Goal: Information Seeking & Learning: Learn about a topic

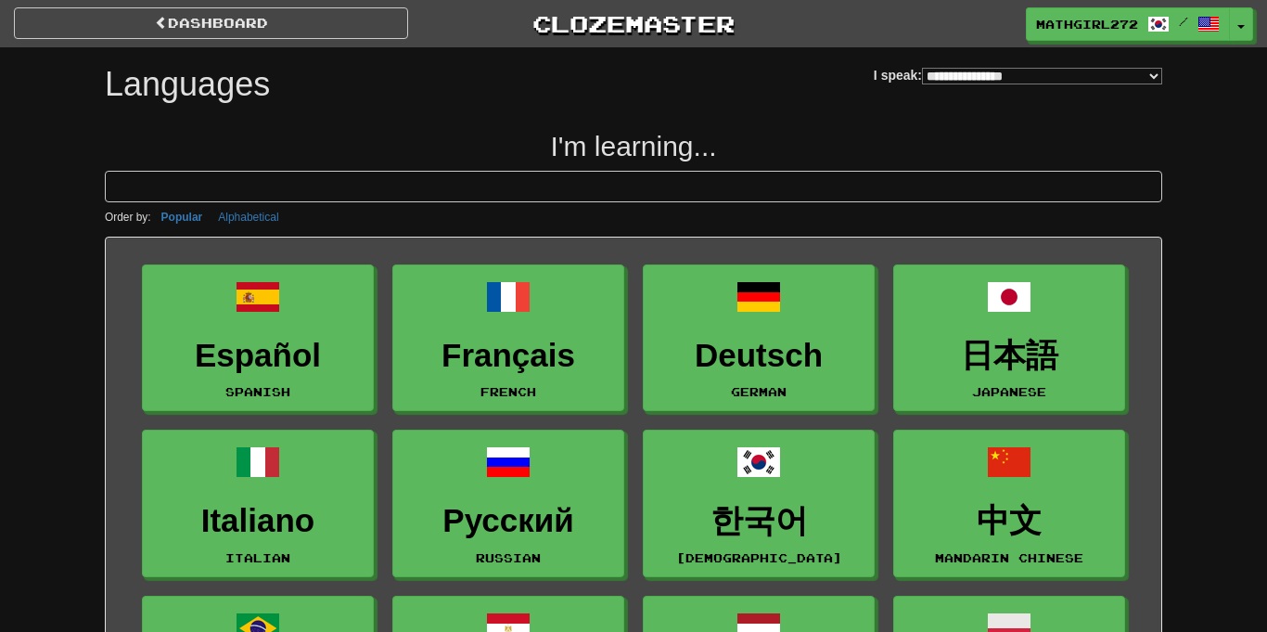
select select "*******"
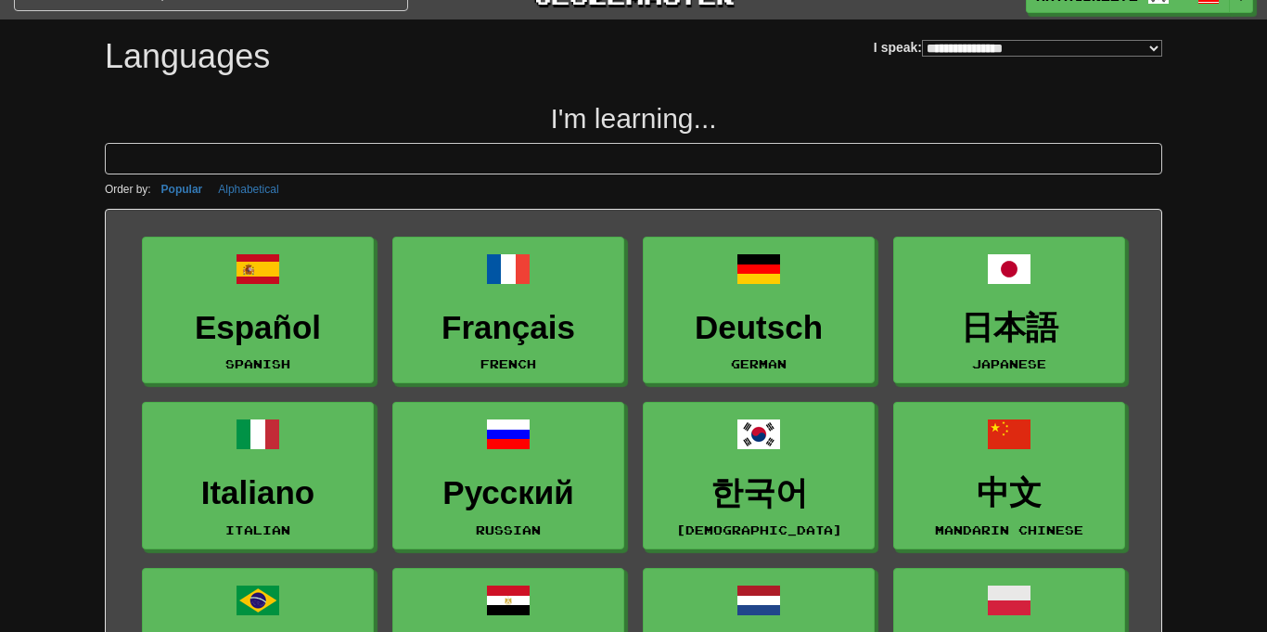
scroll to position [25, 0]
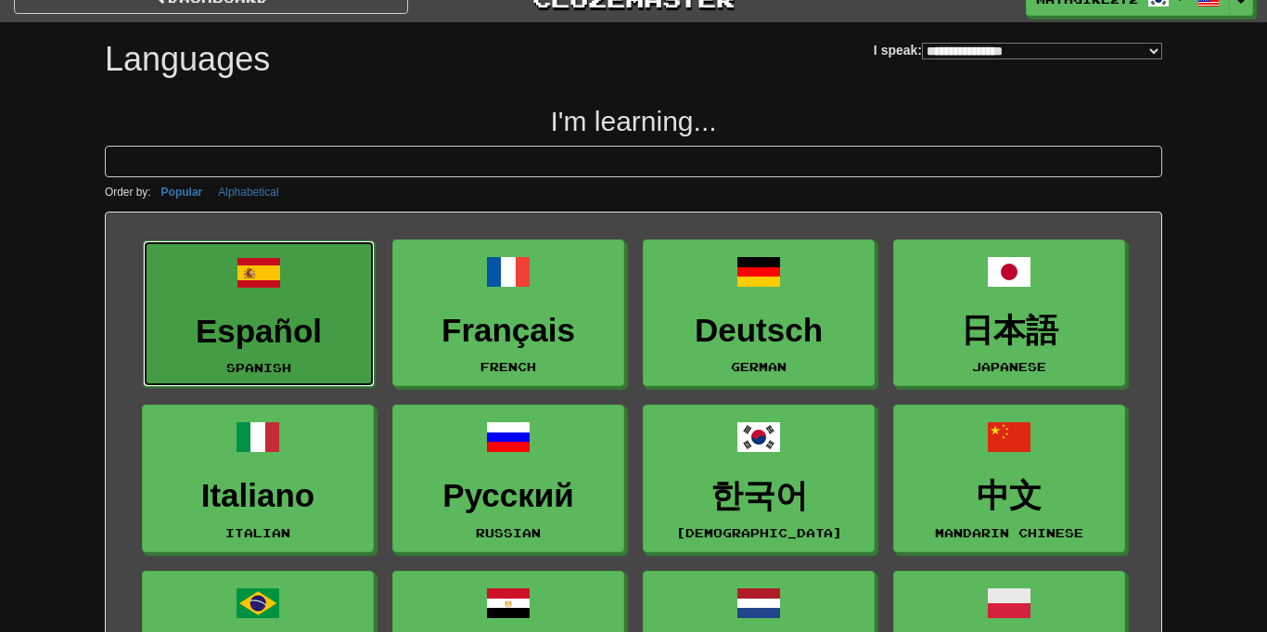
click at [279, 303] on link "Español Spanish" at bounding box center [259, 313] width 232 height 147
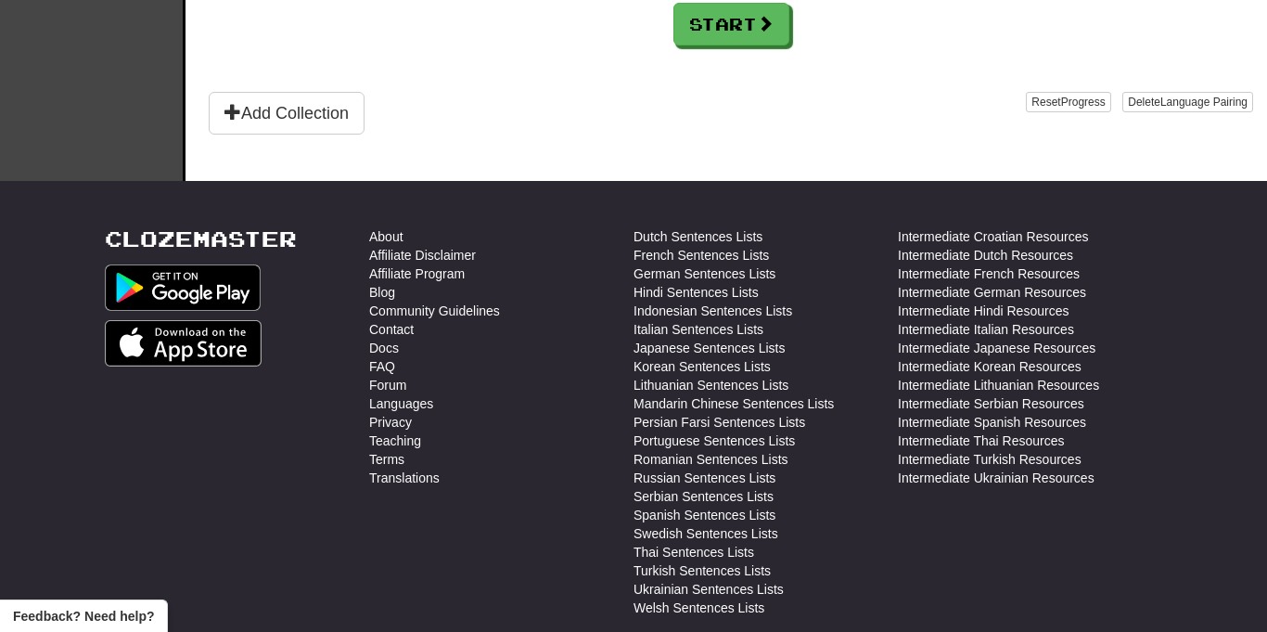
scroll to position [514, 0]
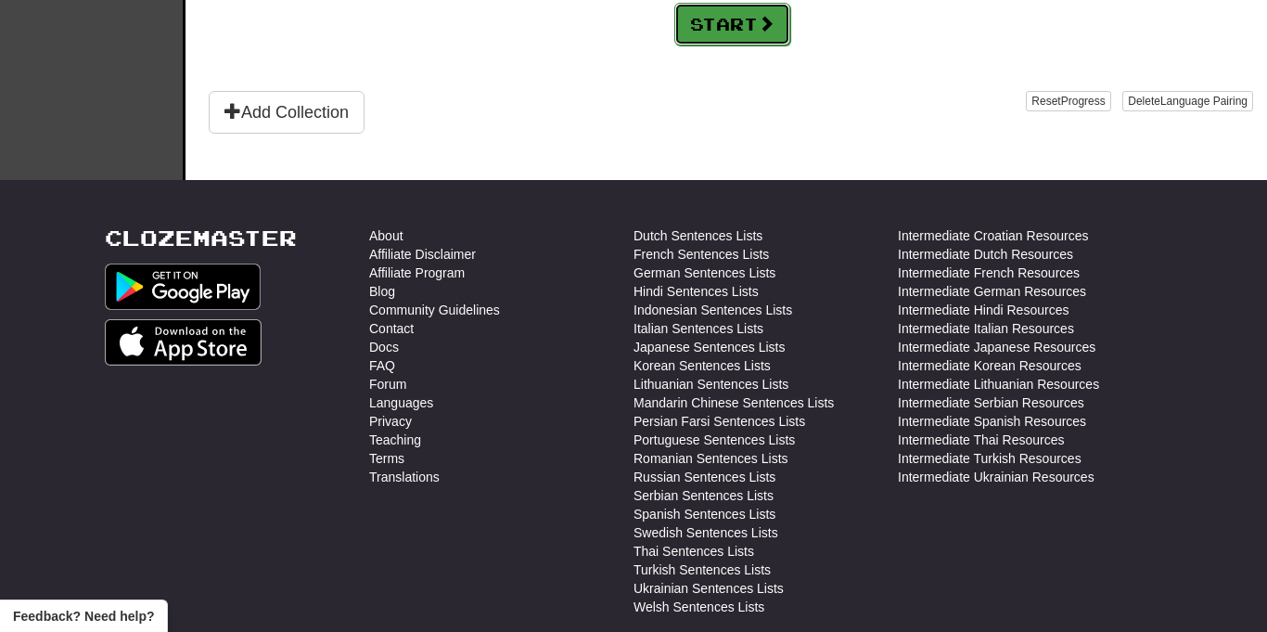
click at [758, 21] on button "Start" at bounding box center [732, 24] width 116 height 43
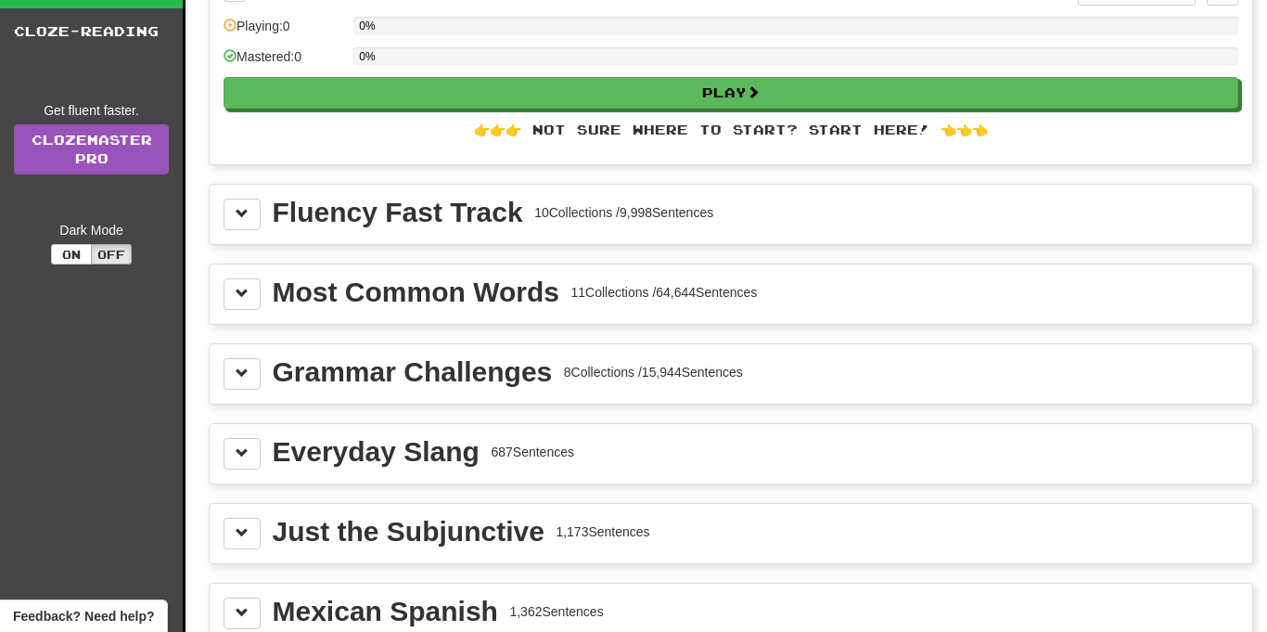
scroll to position [142, 0]
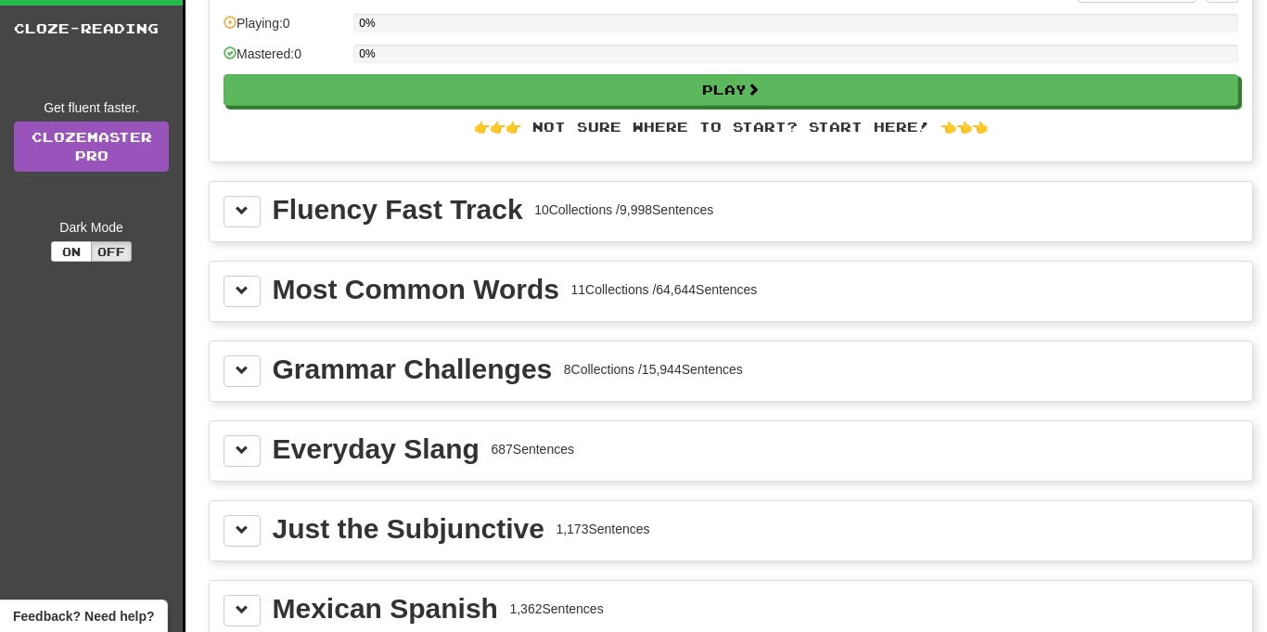
click at [570, 226] on div "Fluency Fast Track 10 Collections / 9,998 Sentences" at bounding box center [731, 212] width 1015 height 32
click at [247, 300] on button at bounding box center [242, 292] width 37 height 32
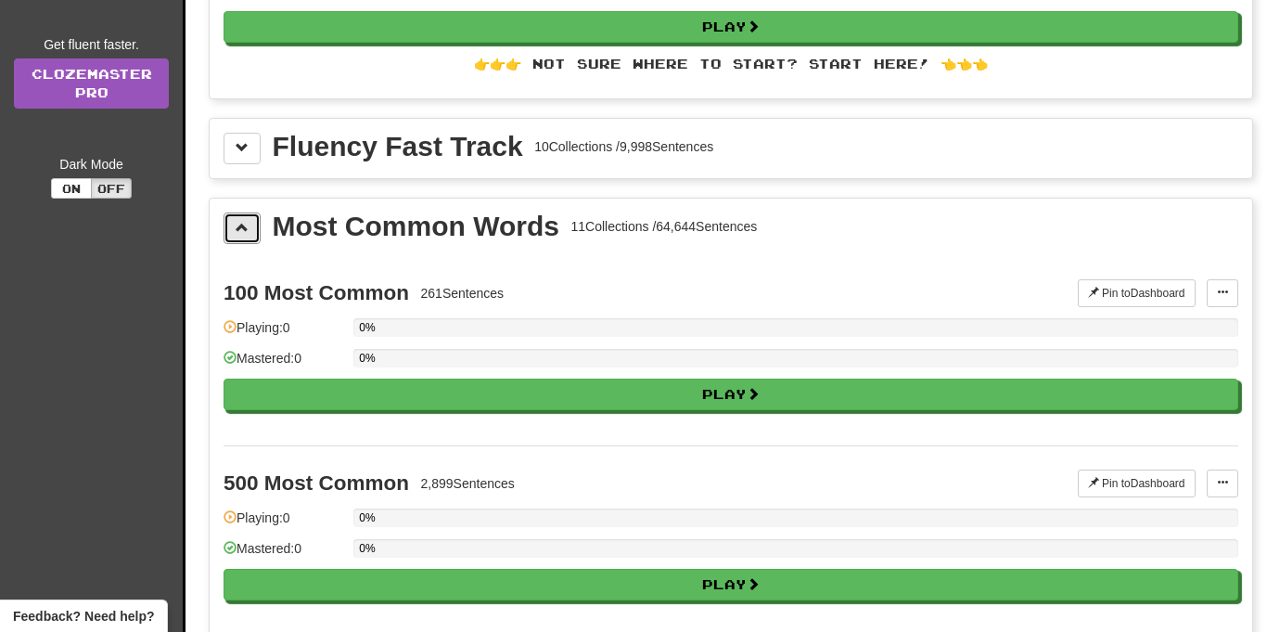
scroll to position [215, 0]
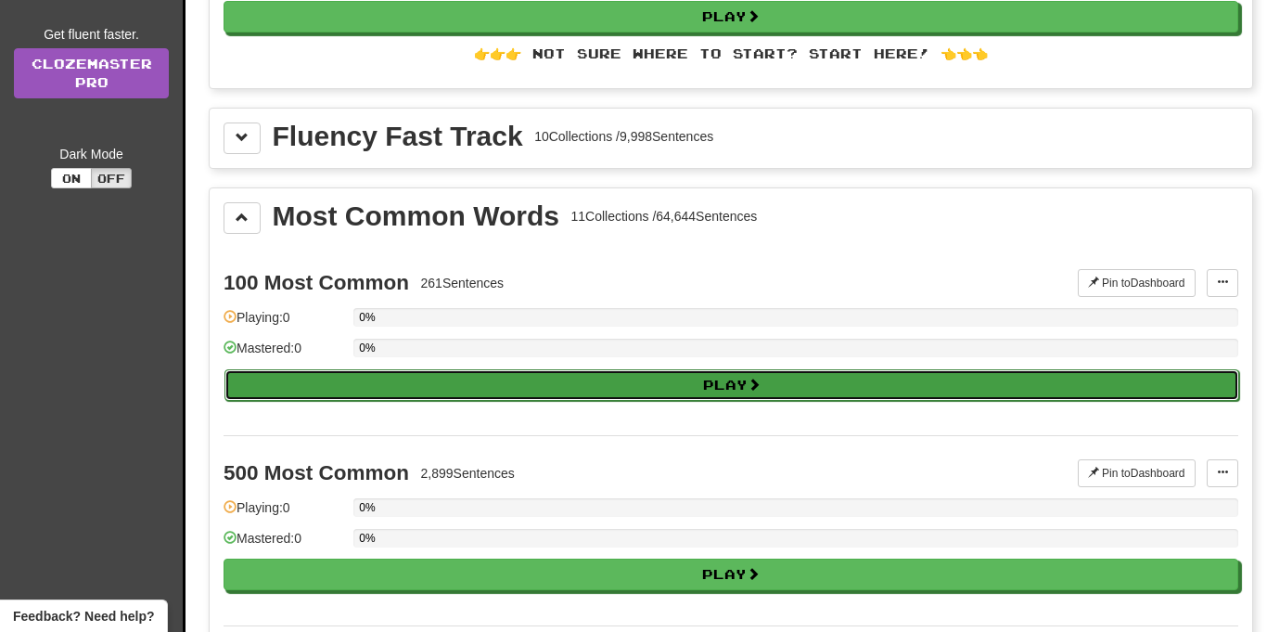
click at [352, 372] on button "Play" at bounding box center [731, 385] width 1015 height 32
select select "**"
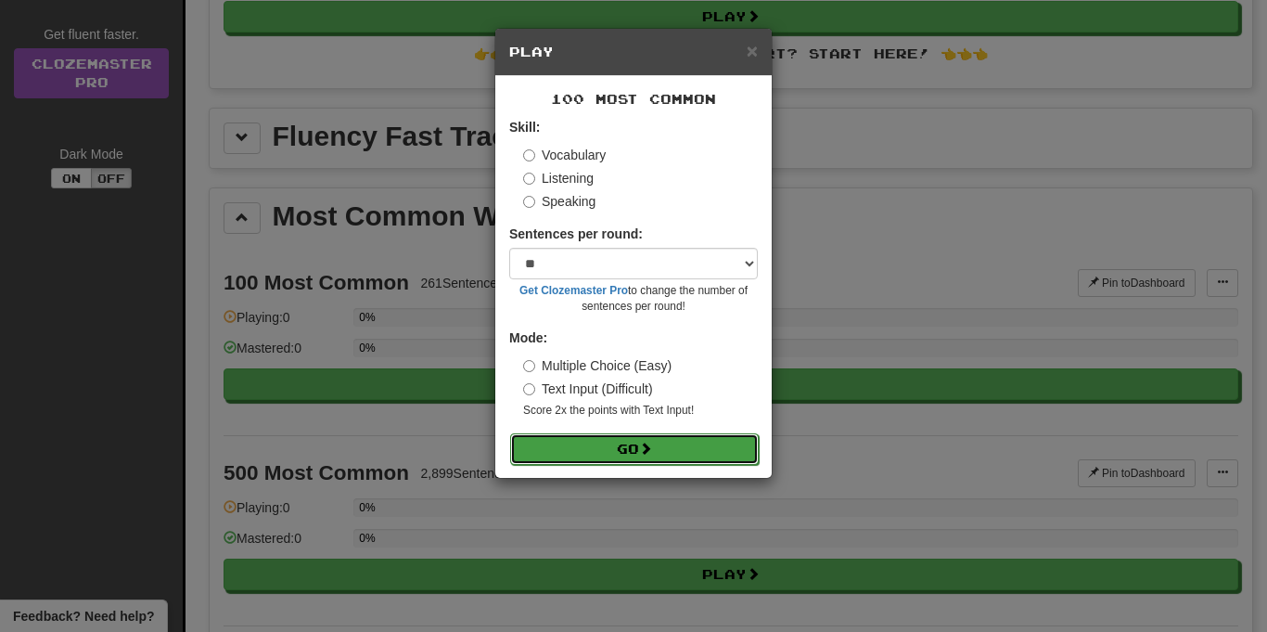
click at [614, 452] on button "Go" at bounding box center [634, 449] width 249 height 32
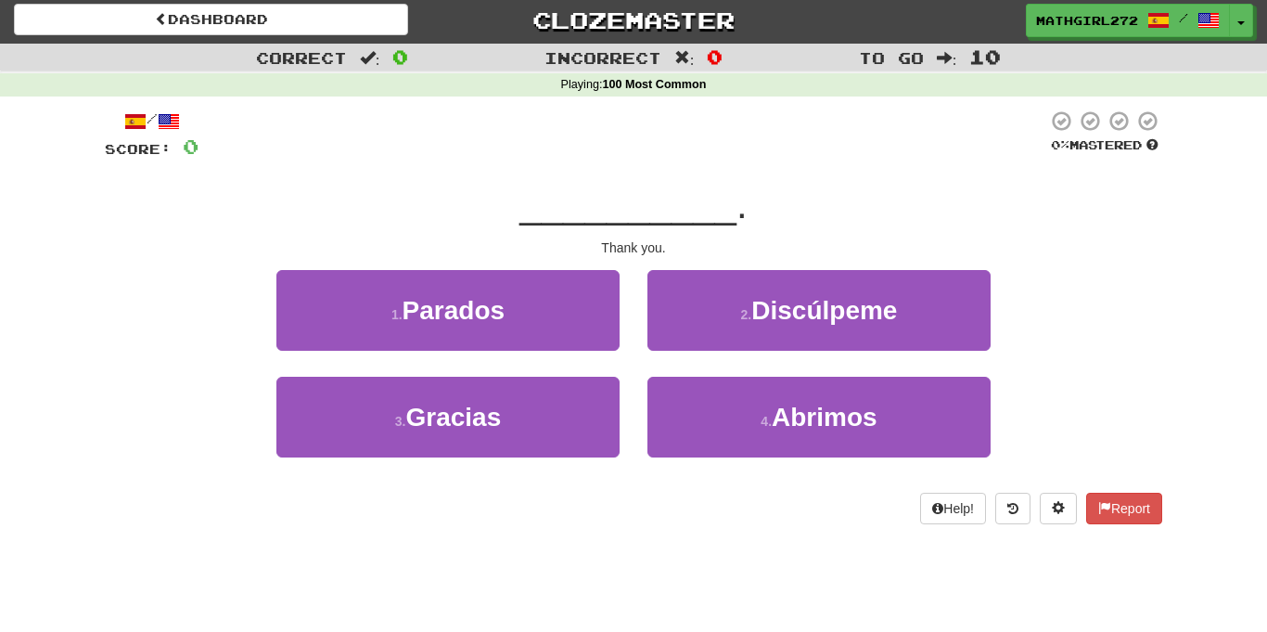
scroll to position [5, 0]
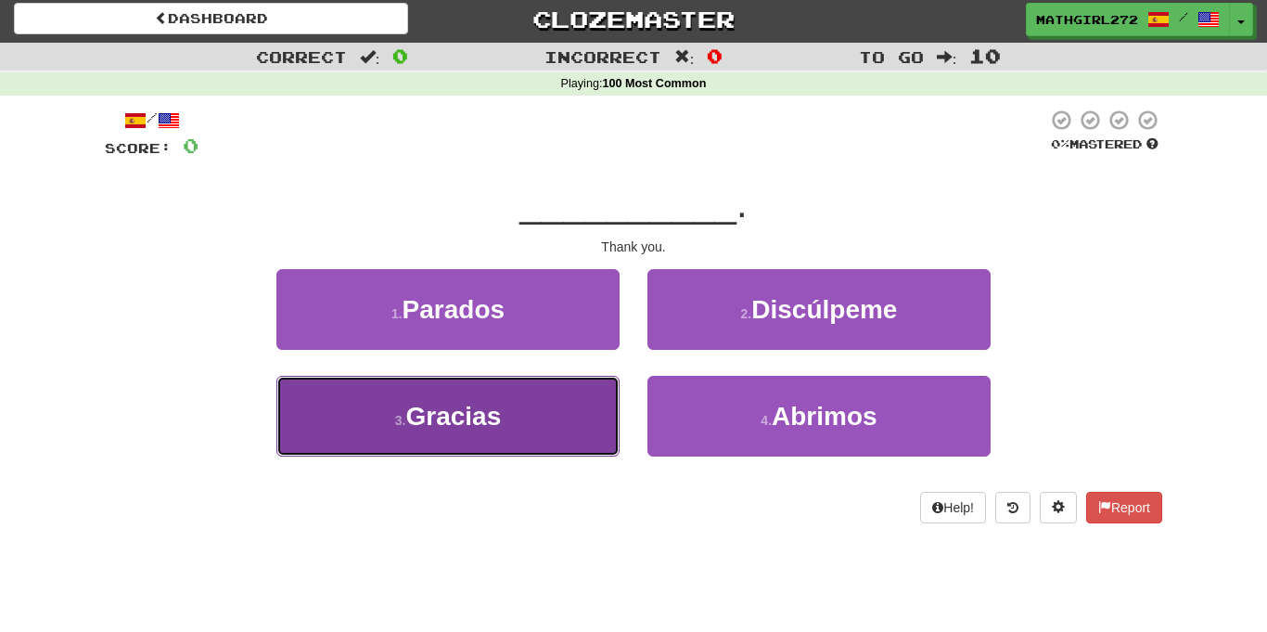
click at [578, 418] on button "3 . Gracias" at bounding box center [447, 416] width 343 height 81
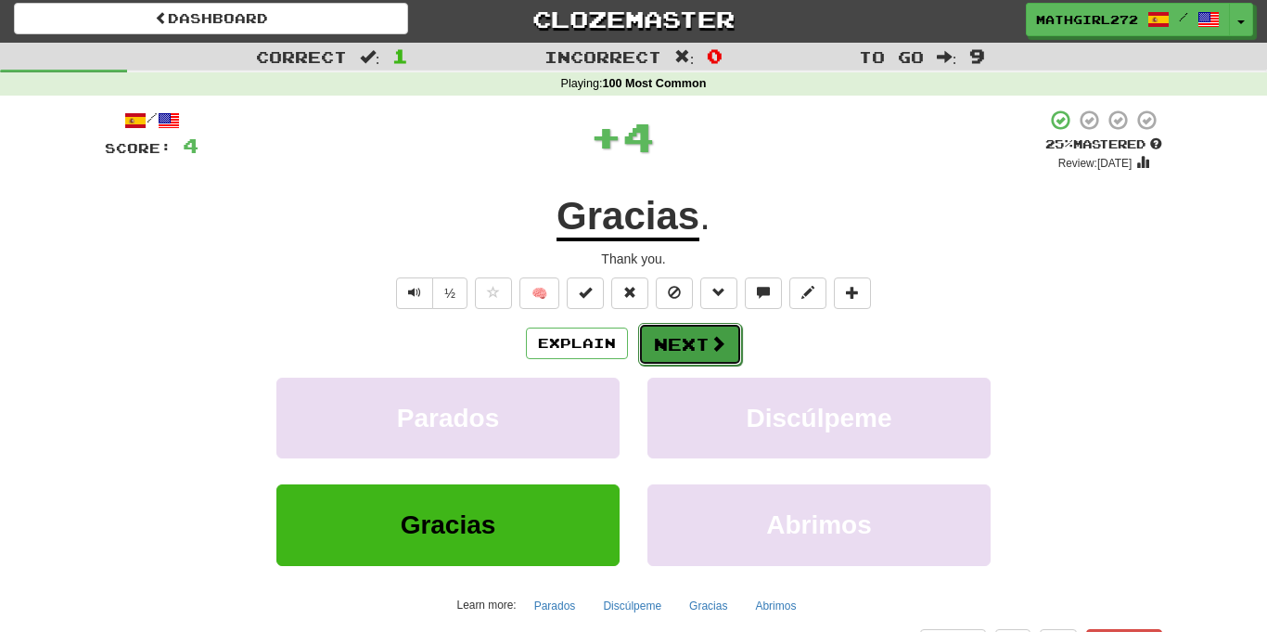
click at [684, 346] on button "Next" at bounding box center [690, 344] width 104 height 43
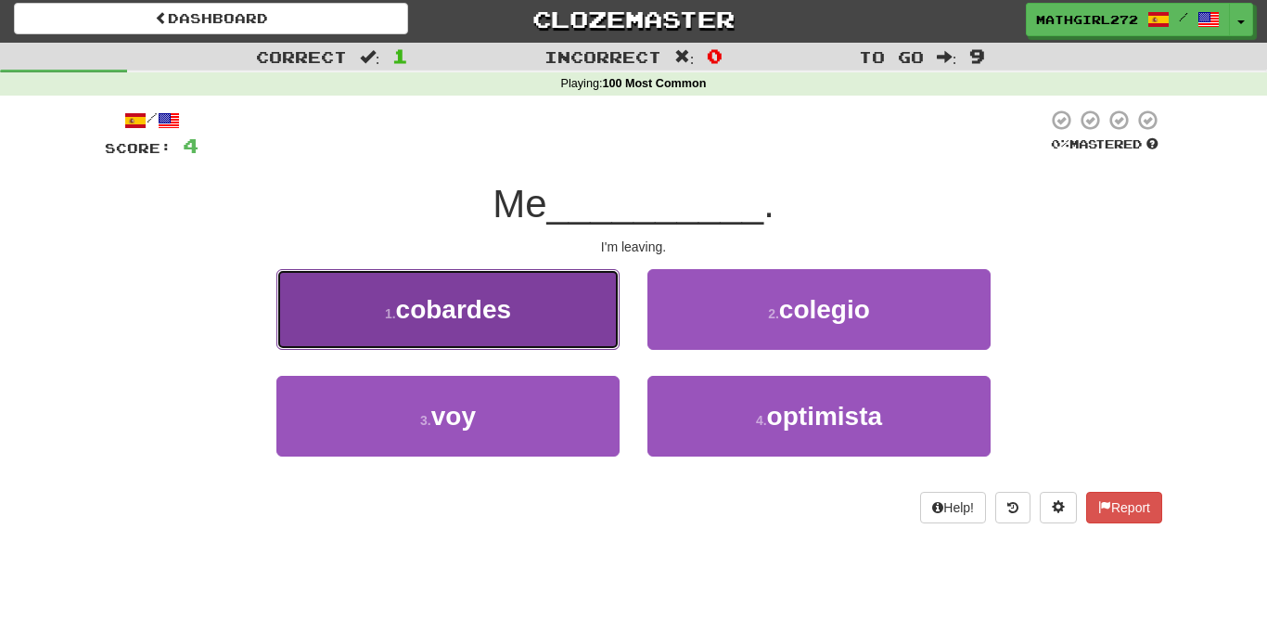
click at [567, 329] on button "1 . cobardes" at bounding box center [447, 309] width 343 height 81
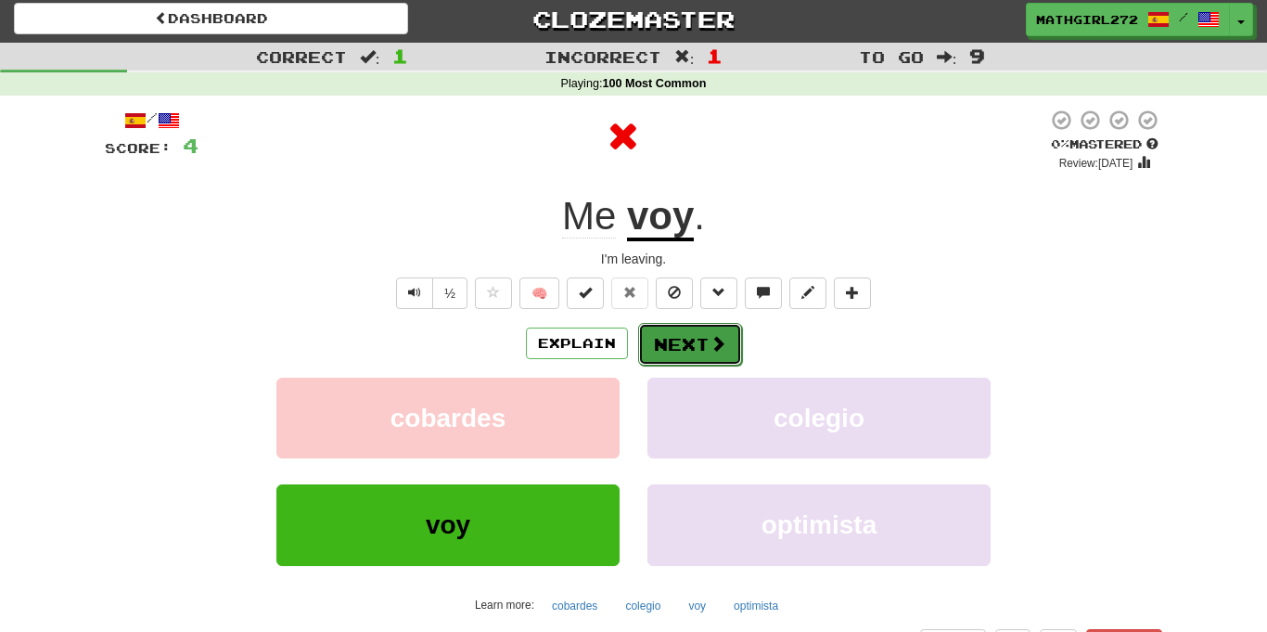
click at [660, 358] on button "Next" at bounding box center [690, 344] width 104 height 43
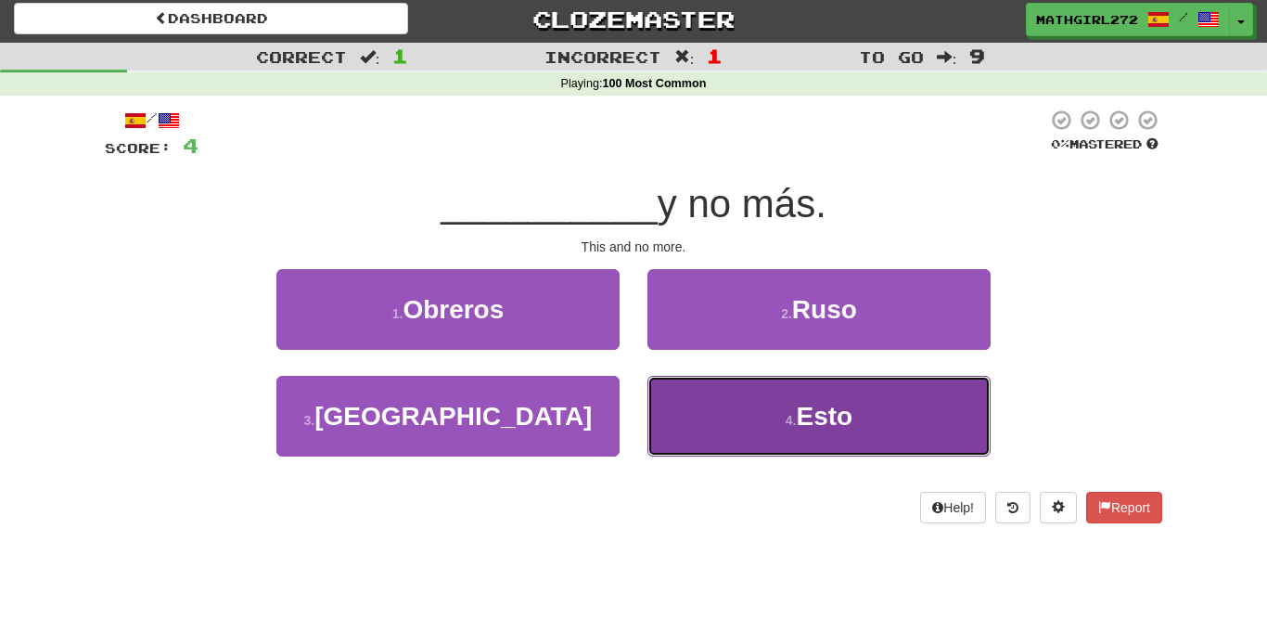
click at [726, 404] on button "4 . Esto" at bounding box center [818, 416] width 343 height 81
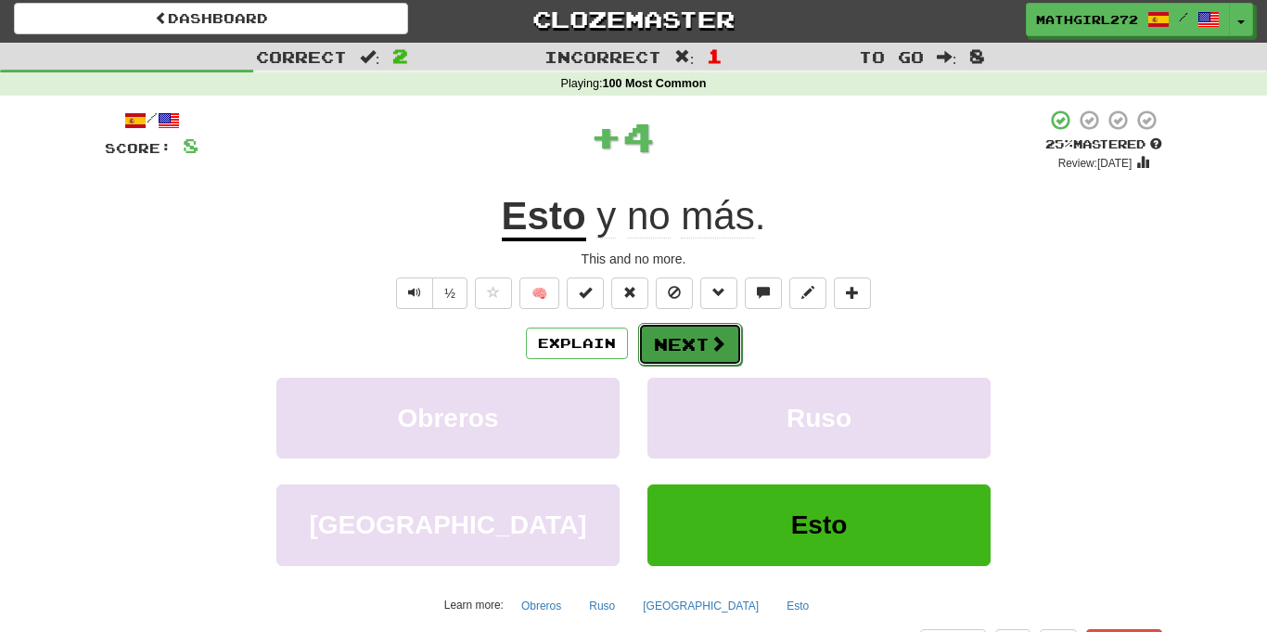
click at [677, 328] on button "Next" at bounding box center [690, 344] width 104 height 43
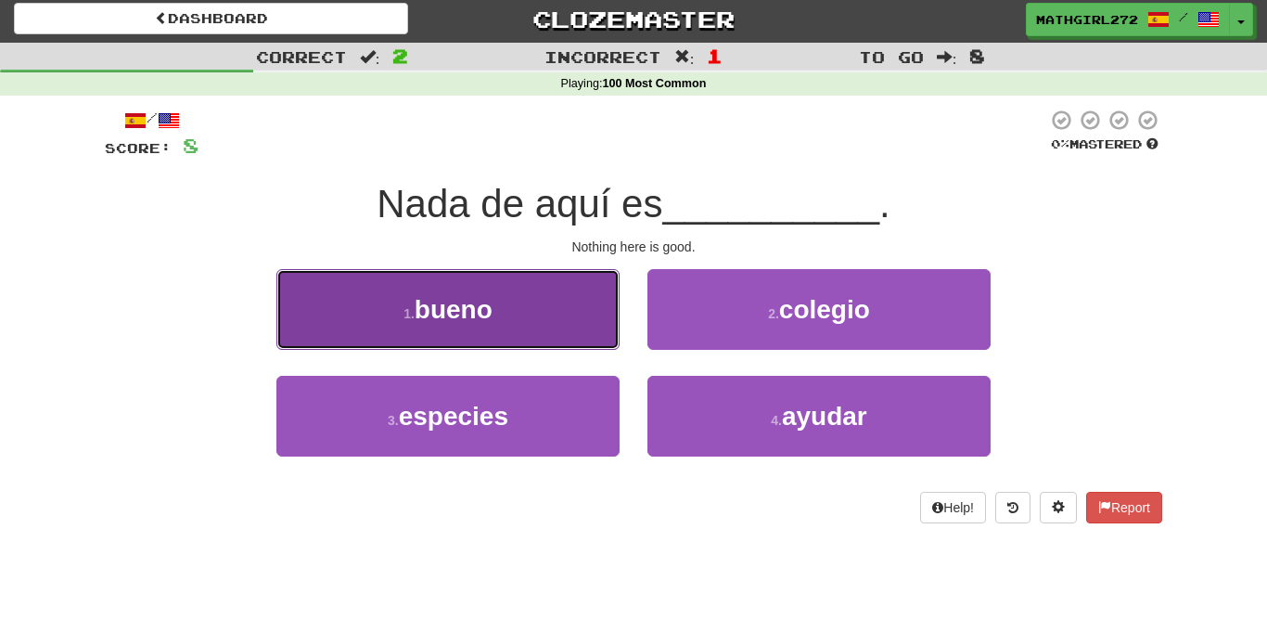
click at [609, 332] on button "1 . bueno" at bounding box center [447, 309] width 343 height 81
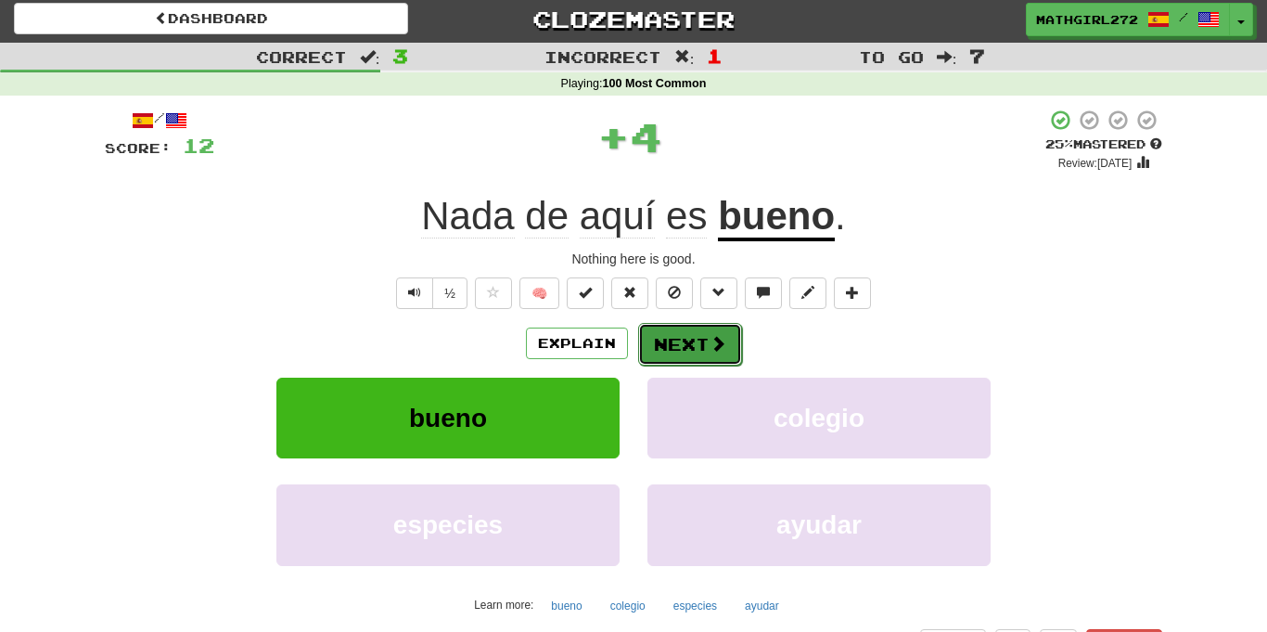
click at [696, 336] on button "Next" at bounding box center [690, 344] width 104 height 43
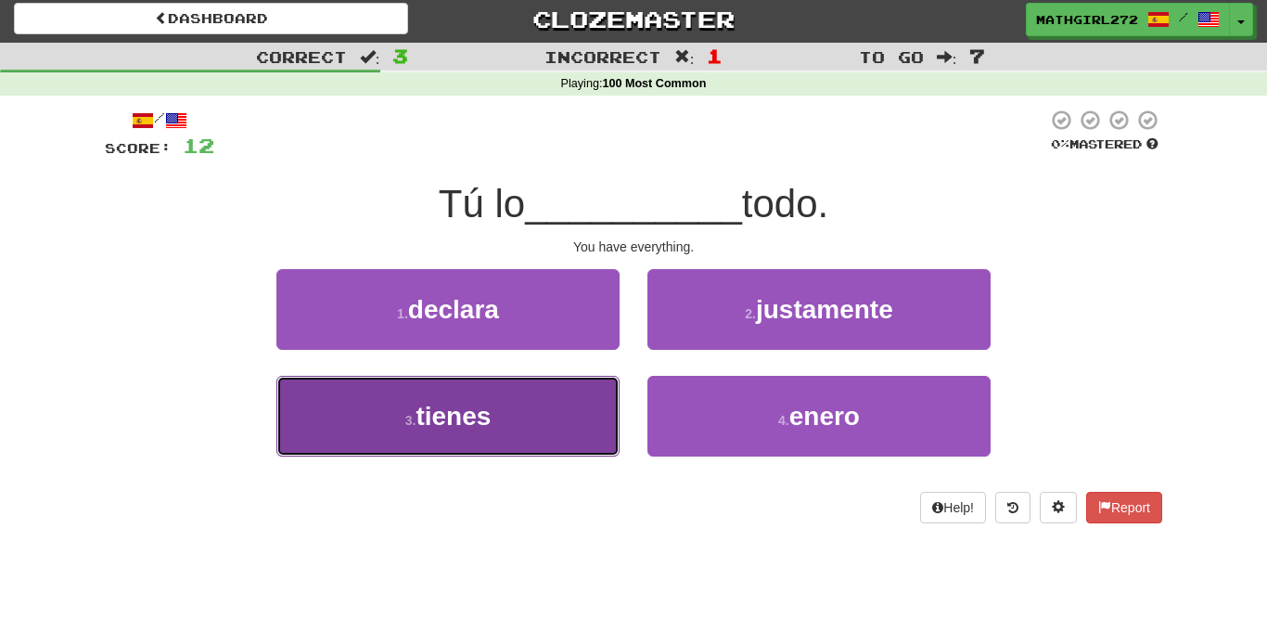
click at [493, 419] on button "3 . tienes" at bounding box center [447, 416] width 343 height 81
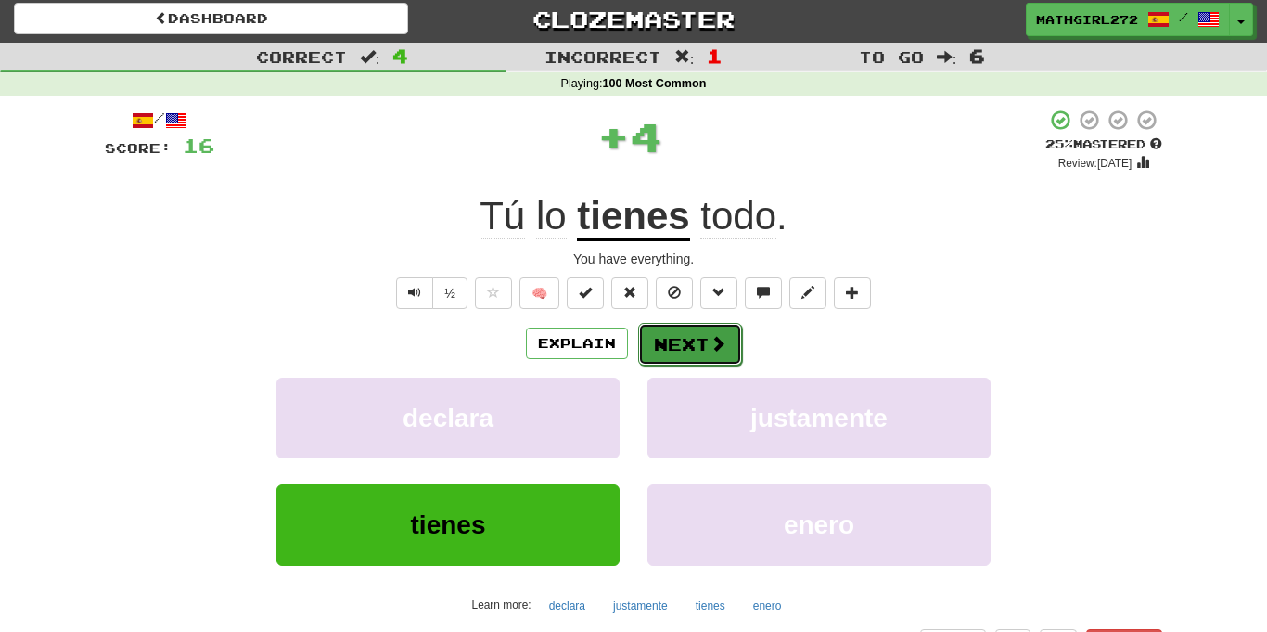
click at [686, 336] on button "Next" at bounding box center [690, 344] width 104 height 43
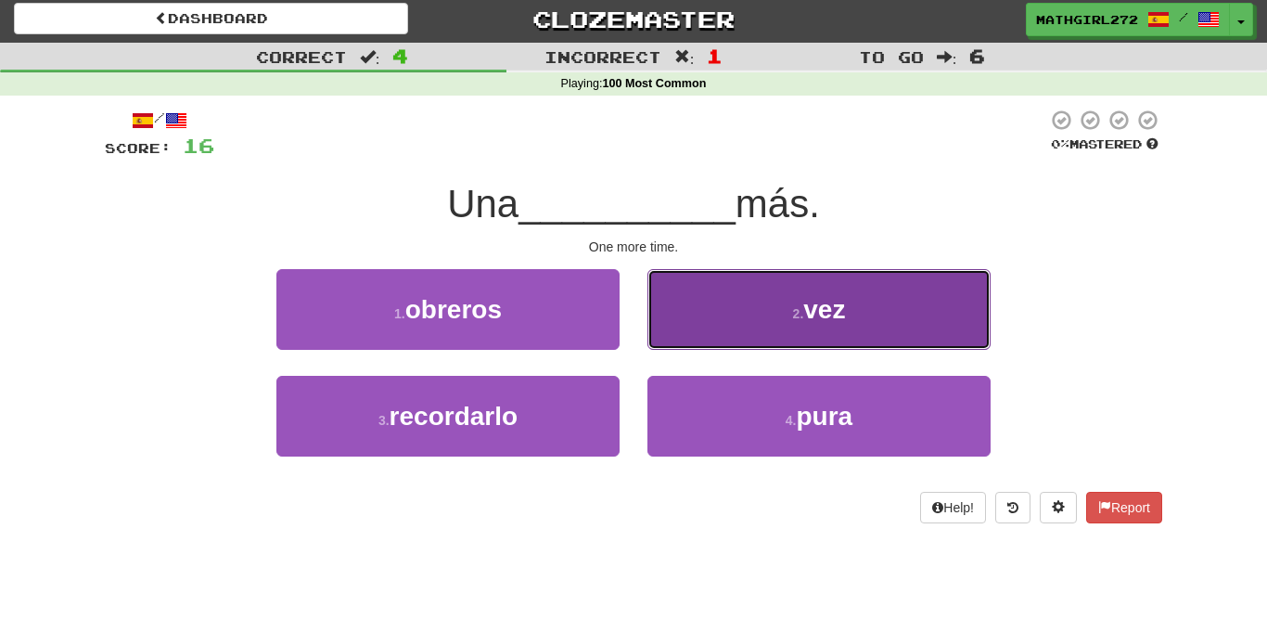
click at [759, 285] on button "2 . vez" at bounding box center [818, 309] width 343 height 81
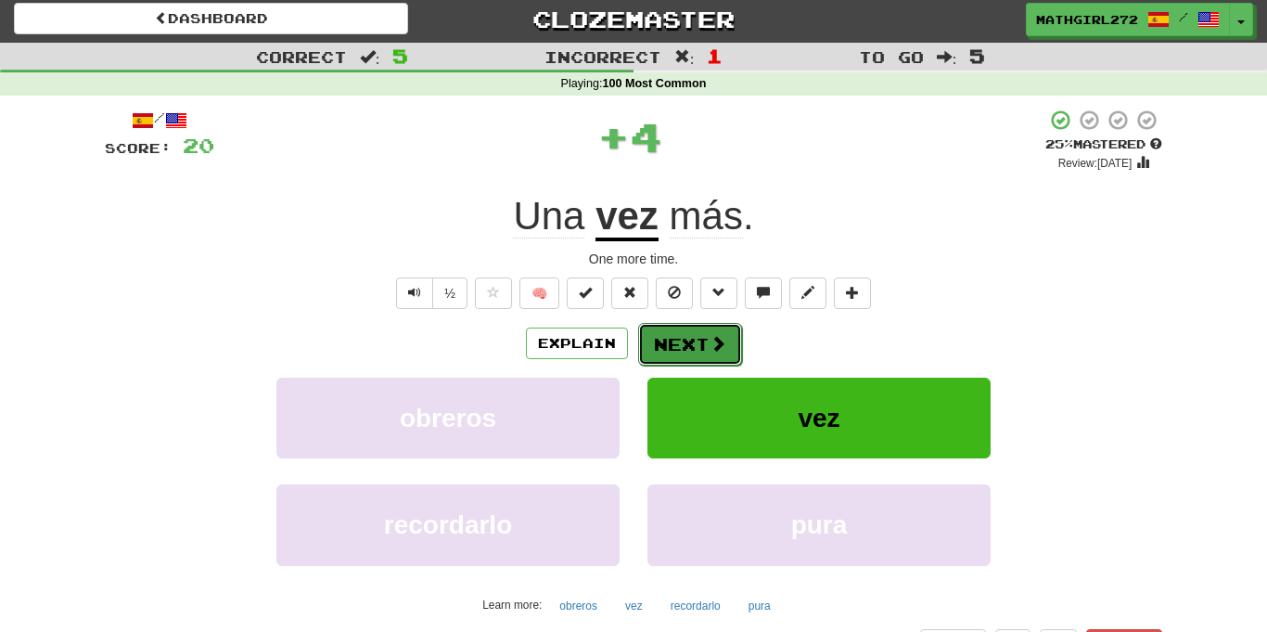
click at [685, 357] on button "Next" at bounding box center [690, 344] width 104 height 43
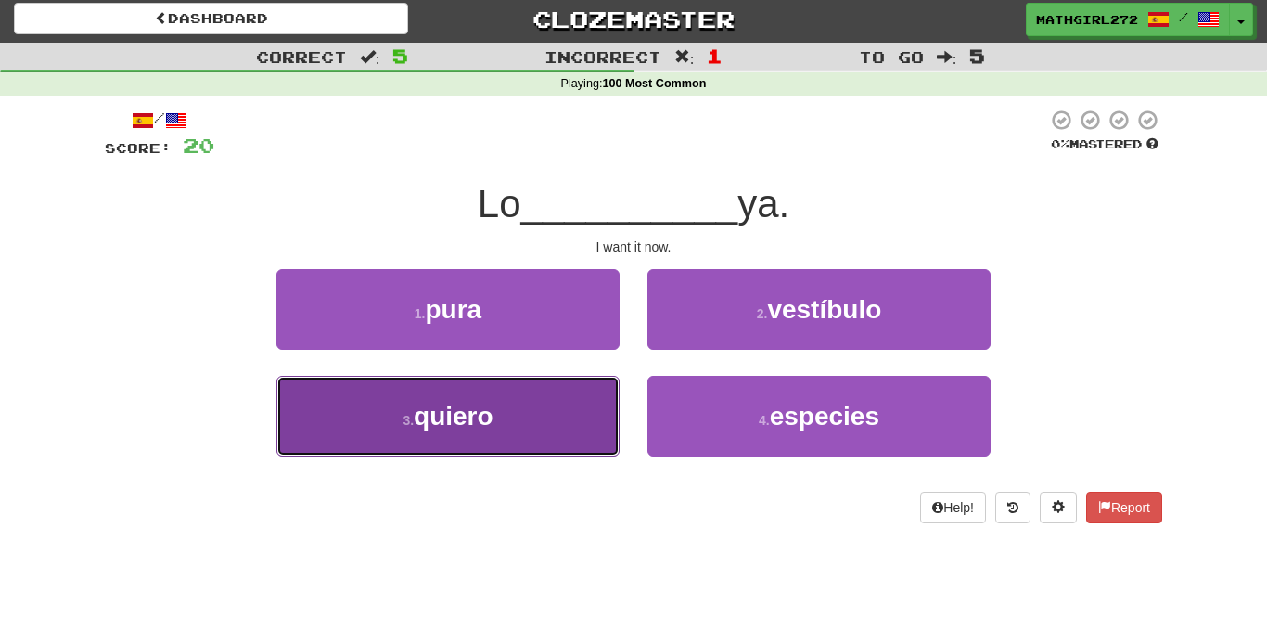
click at [497, 421] on button "3 . quiero" at bounding box center [447, 416] width 343 height 81
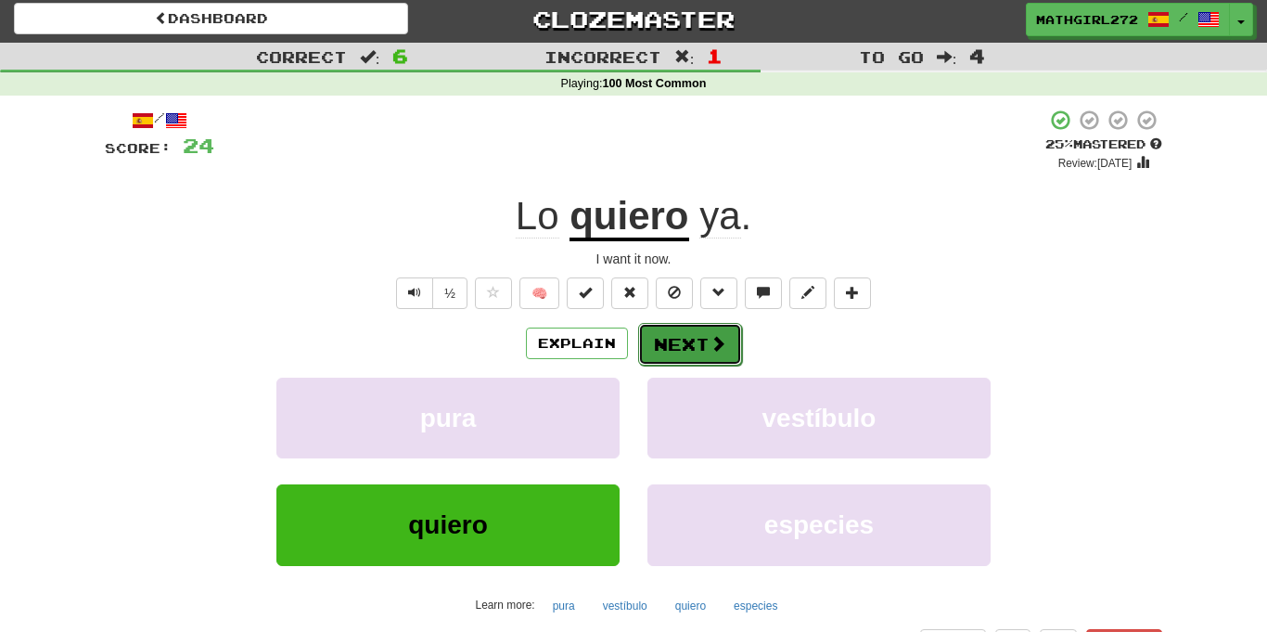
click at [663, 349] on button "Next" at bounding box center [690, 344] width 104 height 43
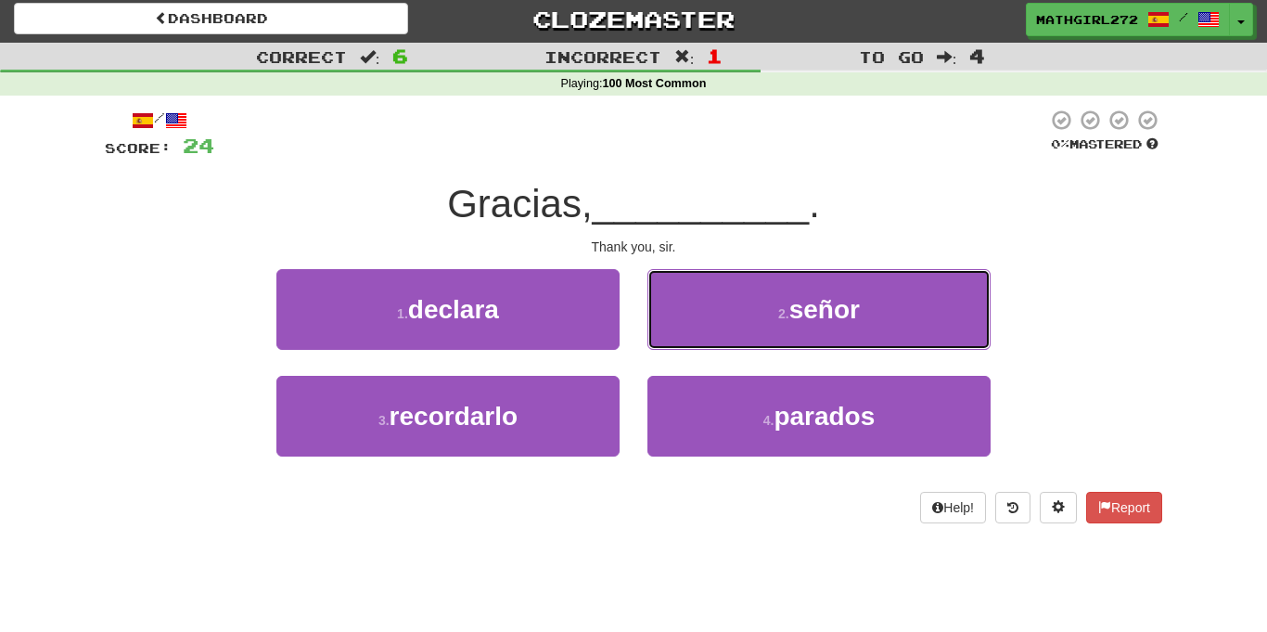
click at [663, 349] on button "2 . señor" at bounding box center [818, 309] width 343 height 81
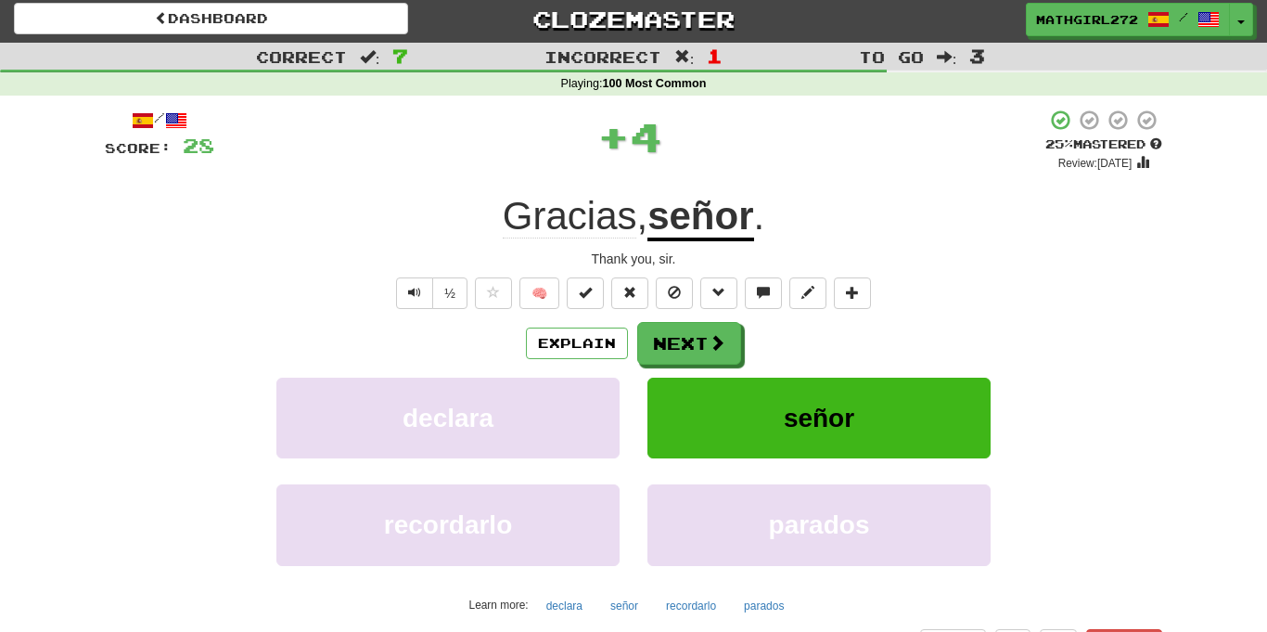
click at [670, 369] on div "Explain Next declara señor recordarlo parados Learn more: declara señor recorda…" at bounding box center [633, 471] width 1057 height 298
click at [671, 362] on button "Next" at bounding box center [690, 344] width 104 height 43
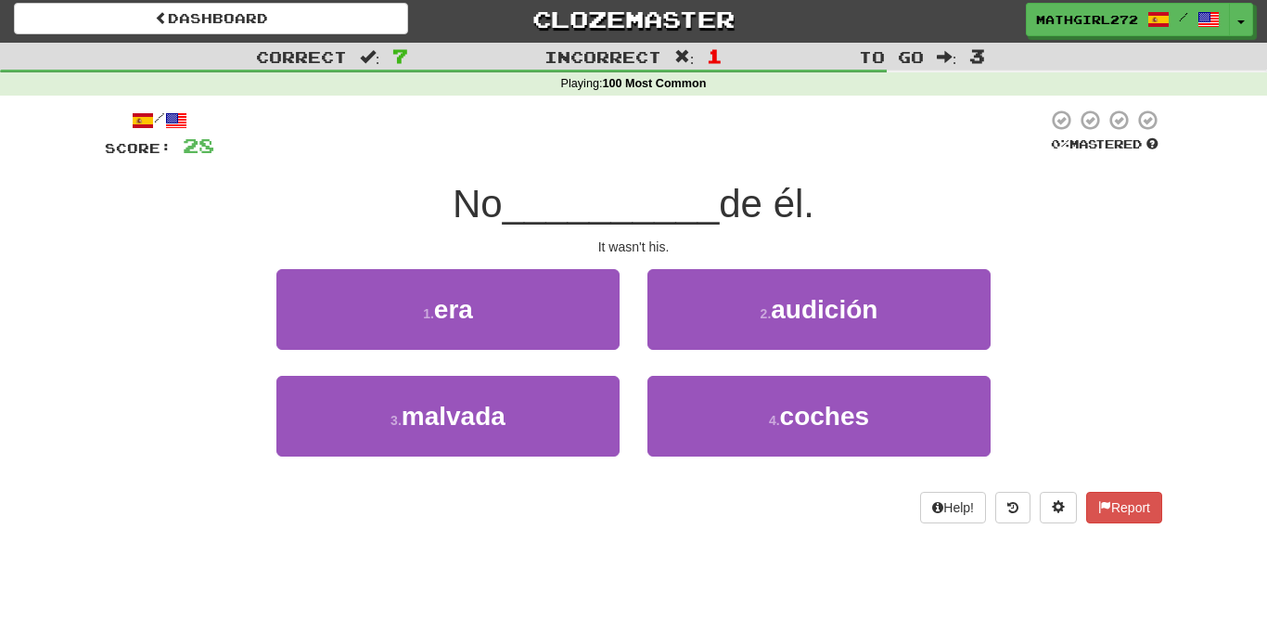
scroll to position [0, 0]
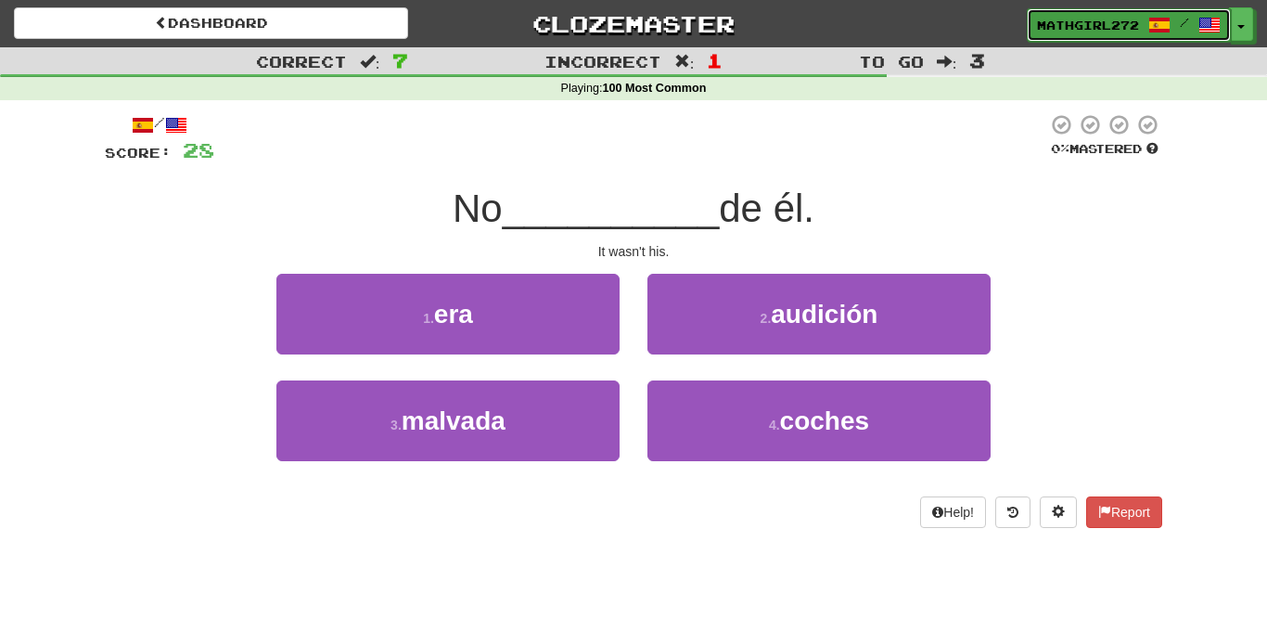
click at [1065, 28] on span "Mathgirl272" at bounding box center [1088, 25] width 102 height 17
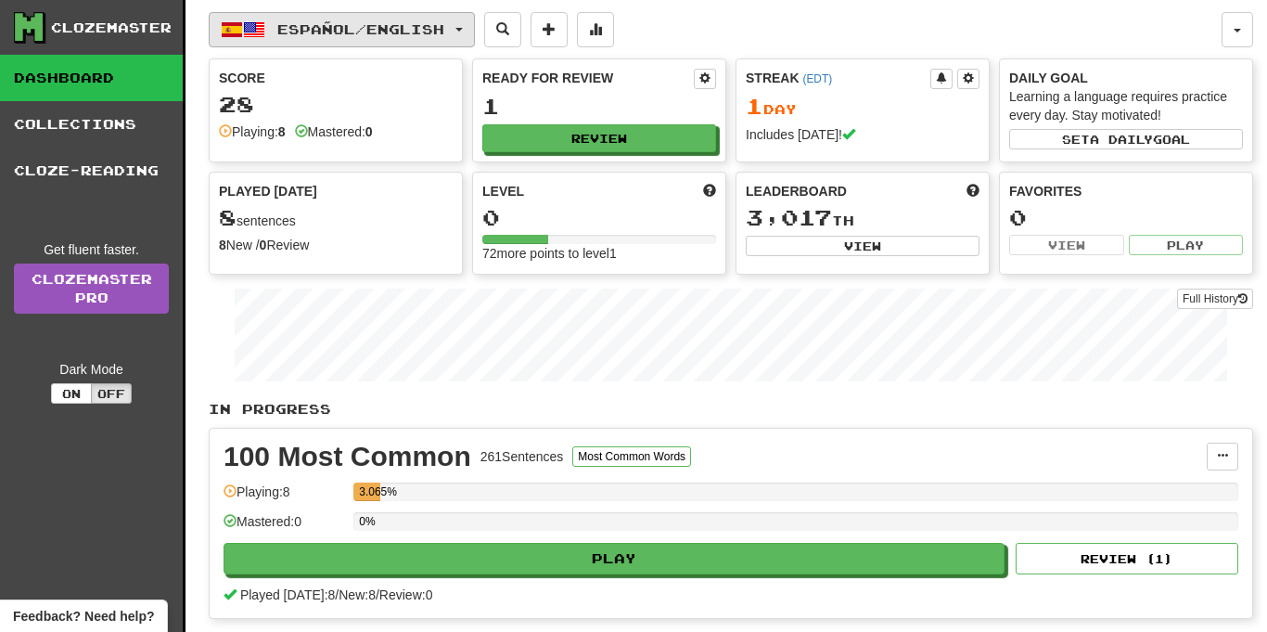
click at [389, 33] on span "Español / English" at bounding box center [360, 29] width 167 height 16
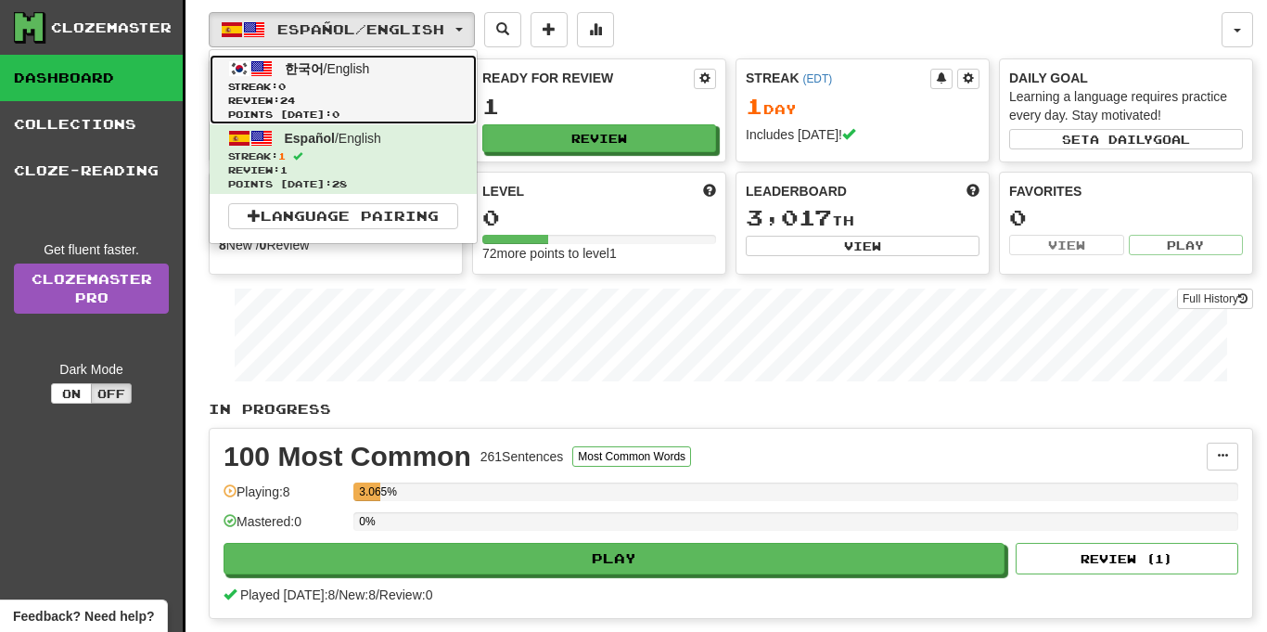
click at [373, 80] on span "Streak: 0" at bounding box center [343, 87] width 230 height 14
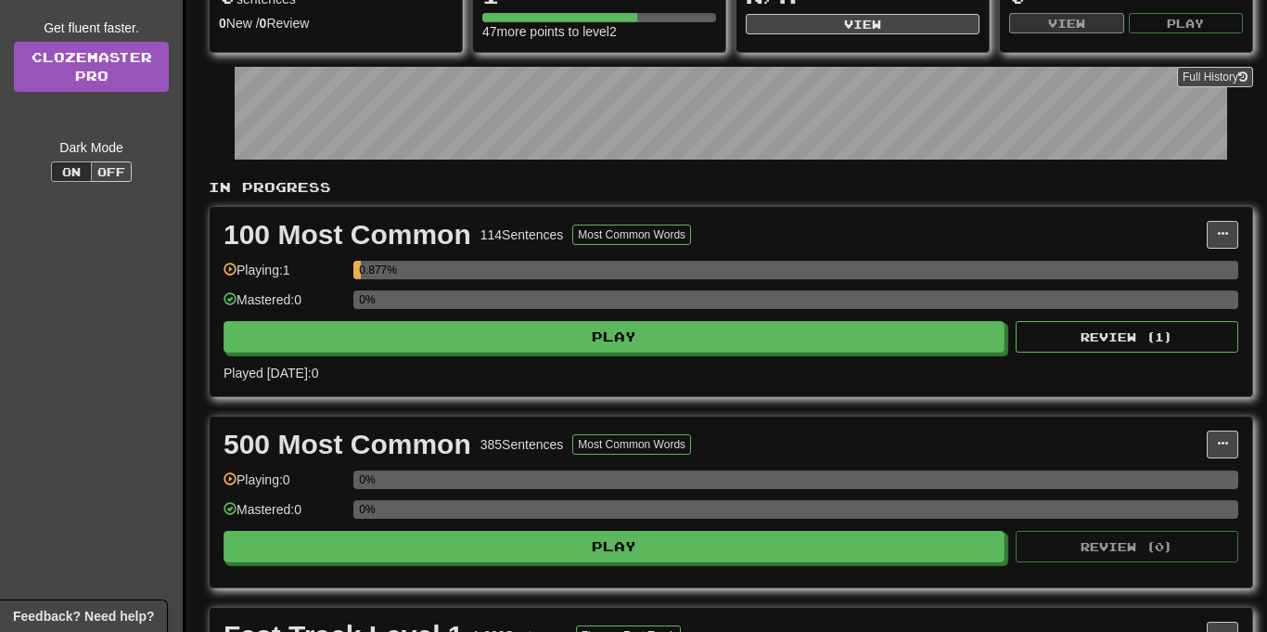
scroll to position [224, 0]
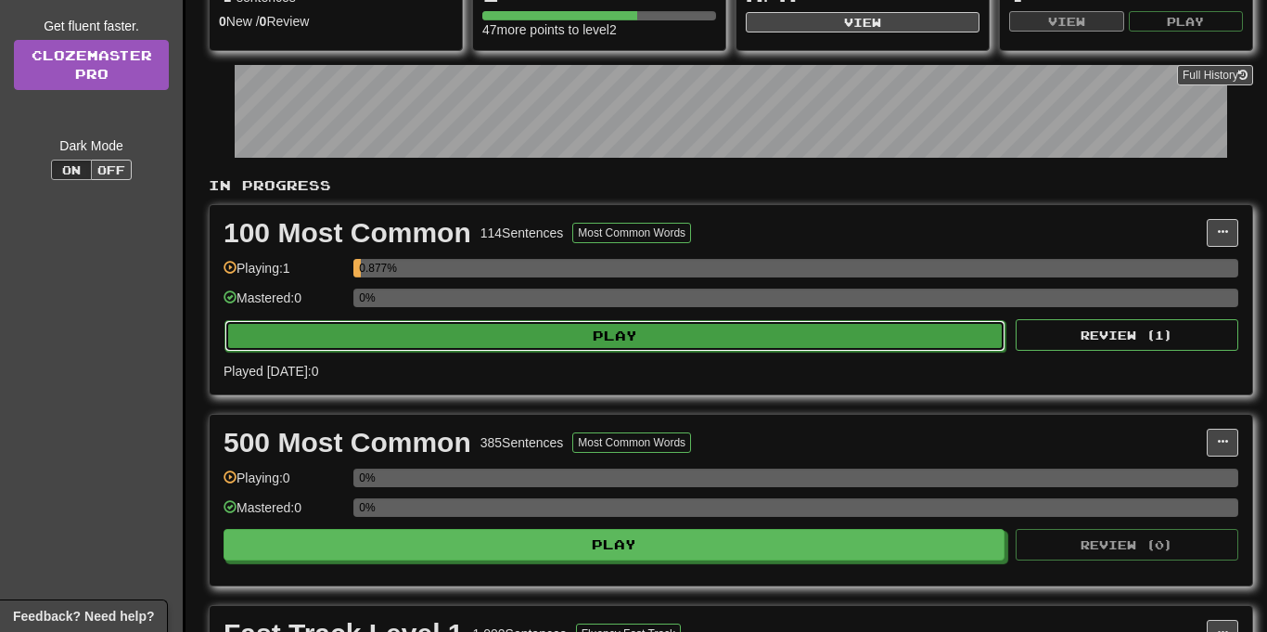
click at [554, 334] on button "Play" at bounding box center [614, 336] width 781 height 32
select select "**"
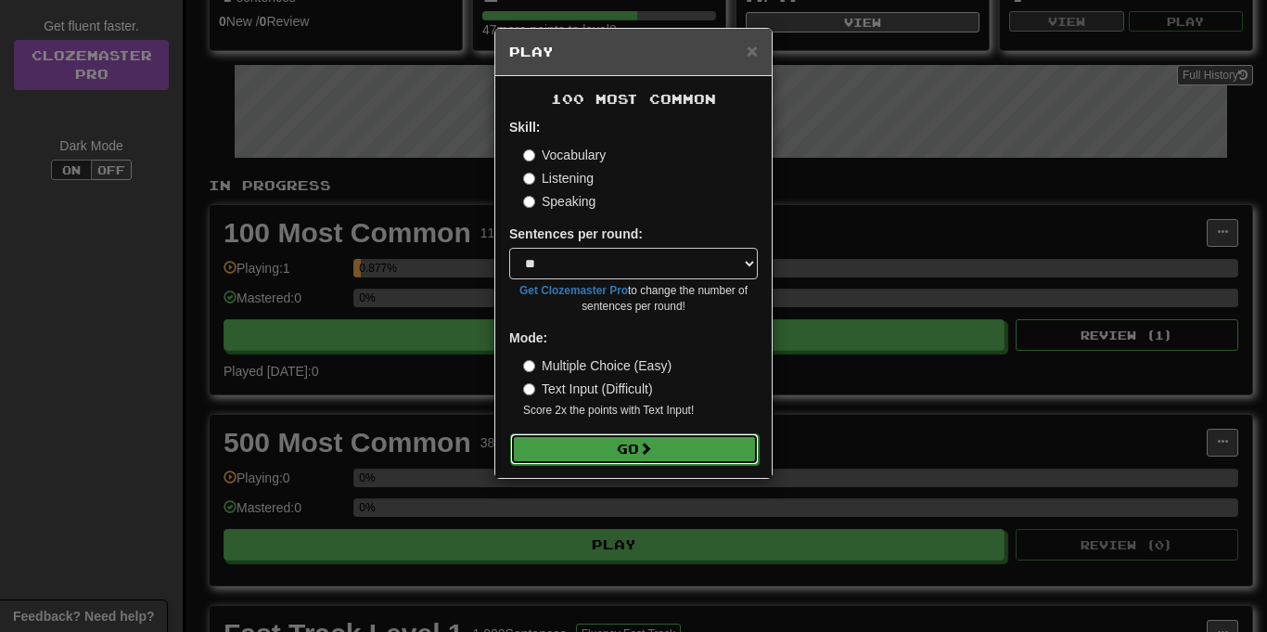
click at [573, 459] on button "Go" at bounding box center [634, 449] width 249 height 32
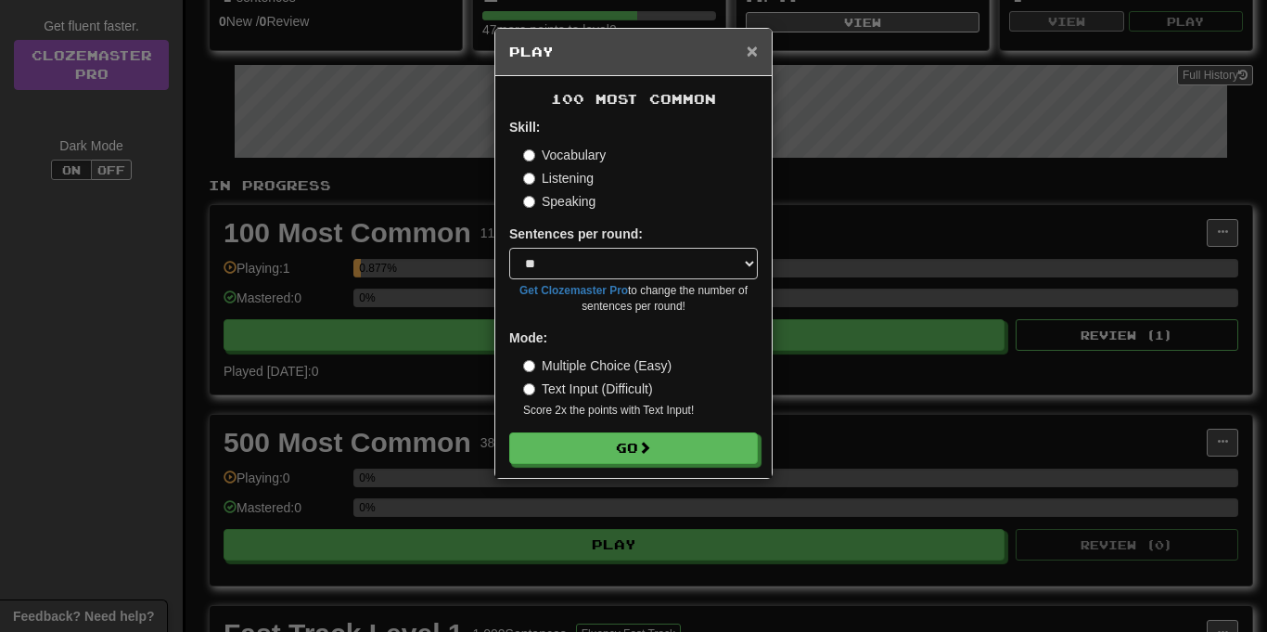
click at [751, 54] on span "×" at bounding box center [752, 50] width 11 height 21
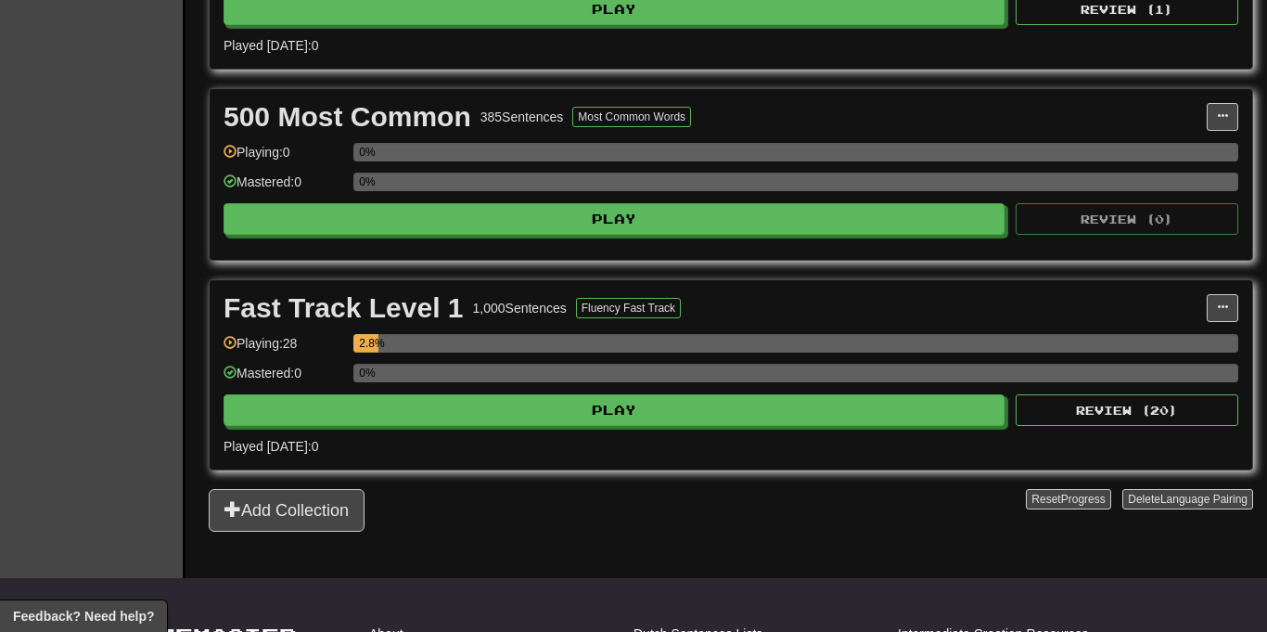
scroll to position [572, 0]
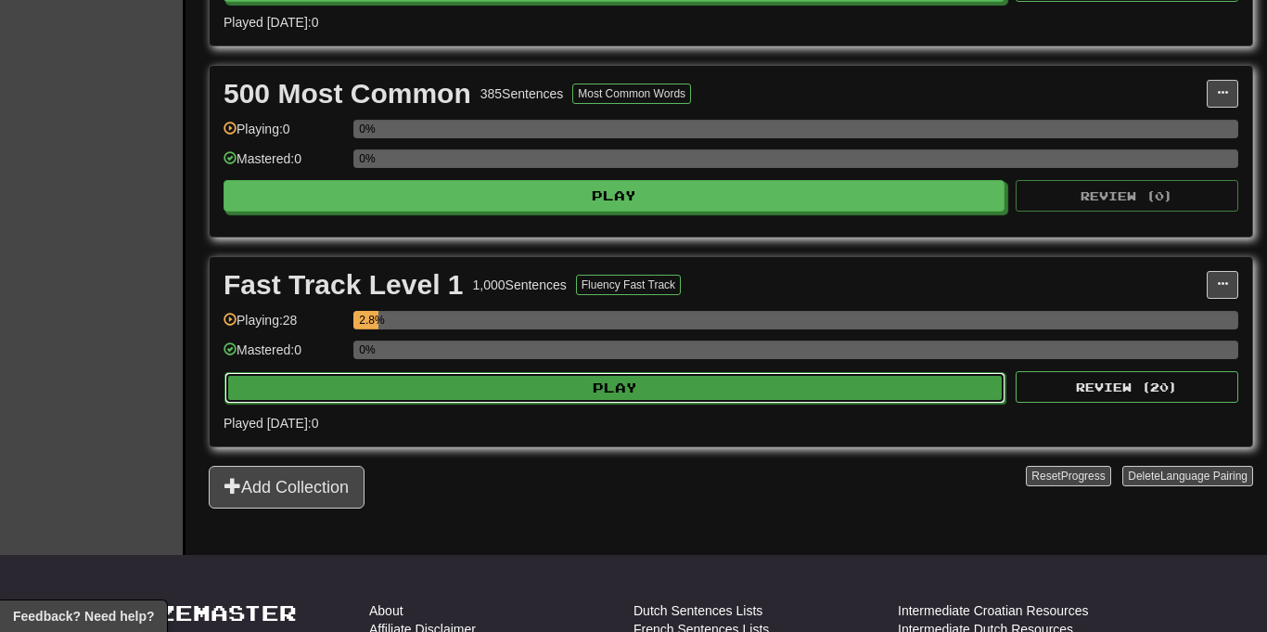
click at [518, 398] on button "Play" at bounding box center [614, 388] width 781 height 32
select select "**"
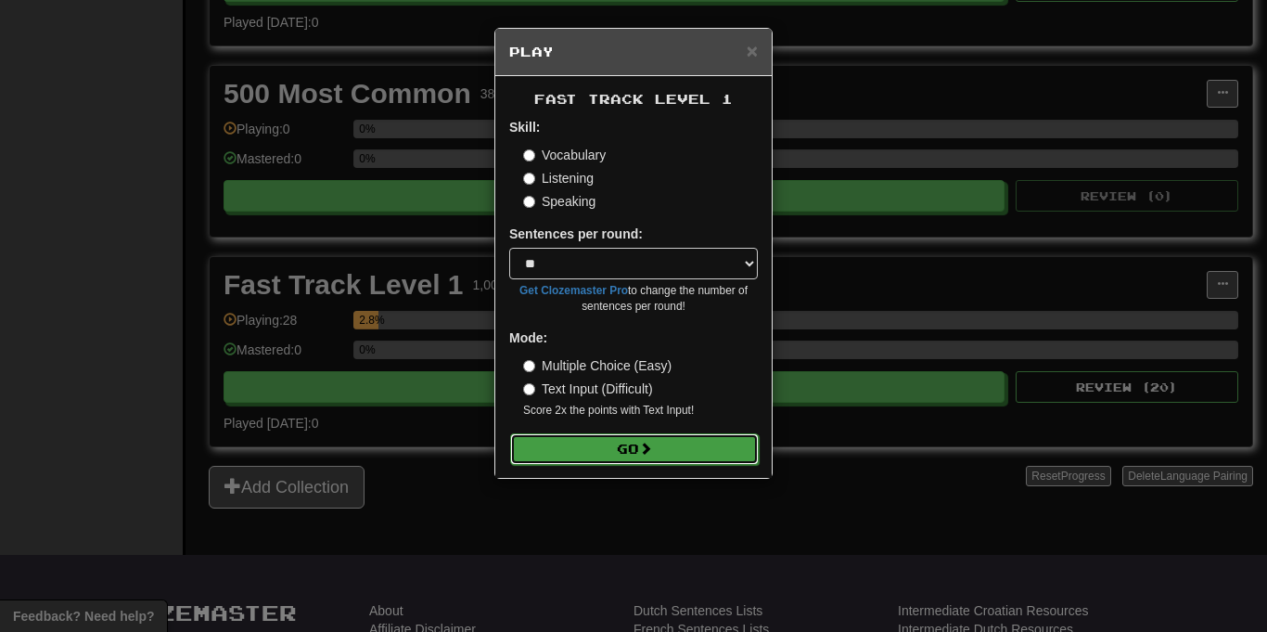
click at [613, 455] on button "Go" at bounding box center [634, 449] width 249 height 32
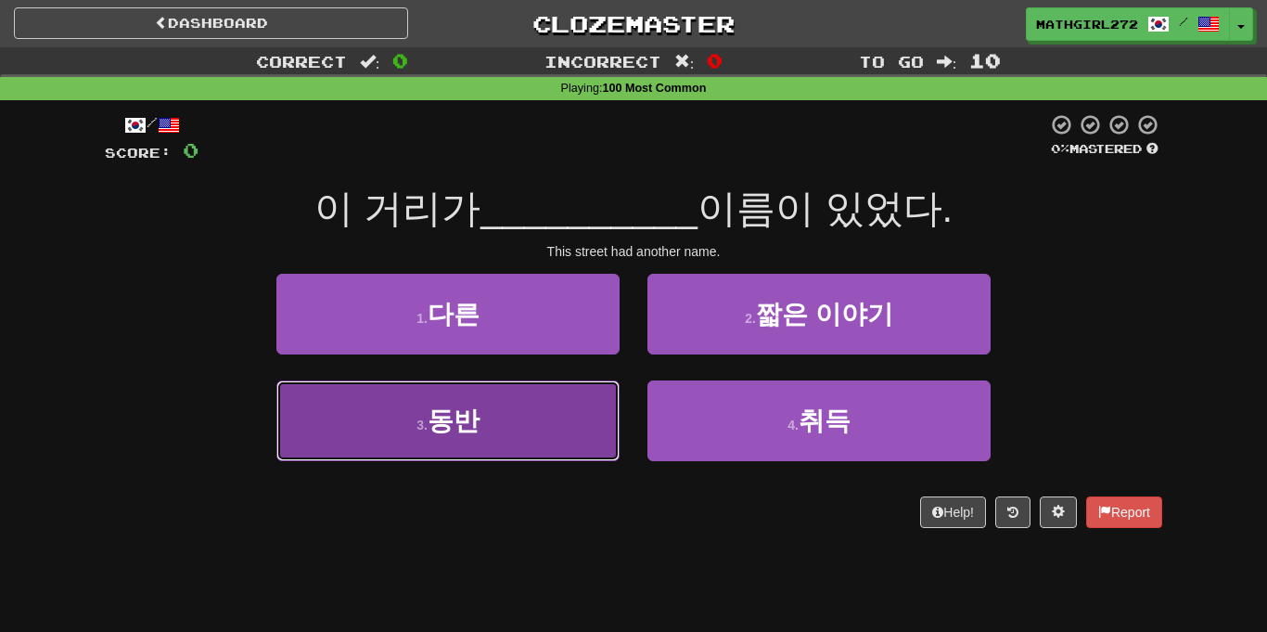
click at [392, 396] on button "3 . 동반" at bounding box center [447, 420] width 343 height 81
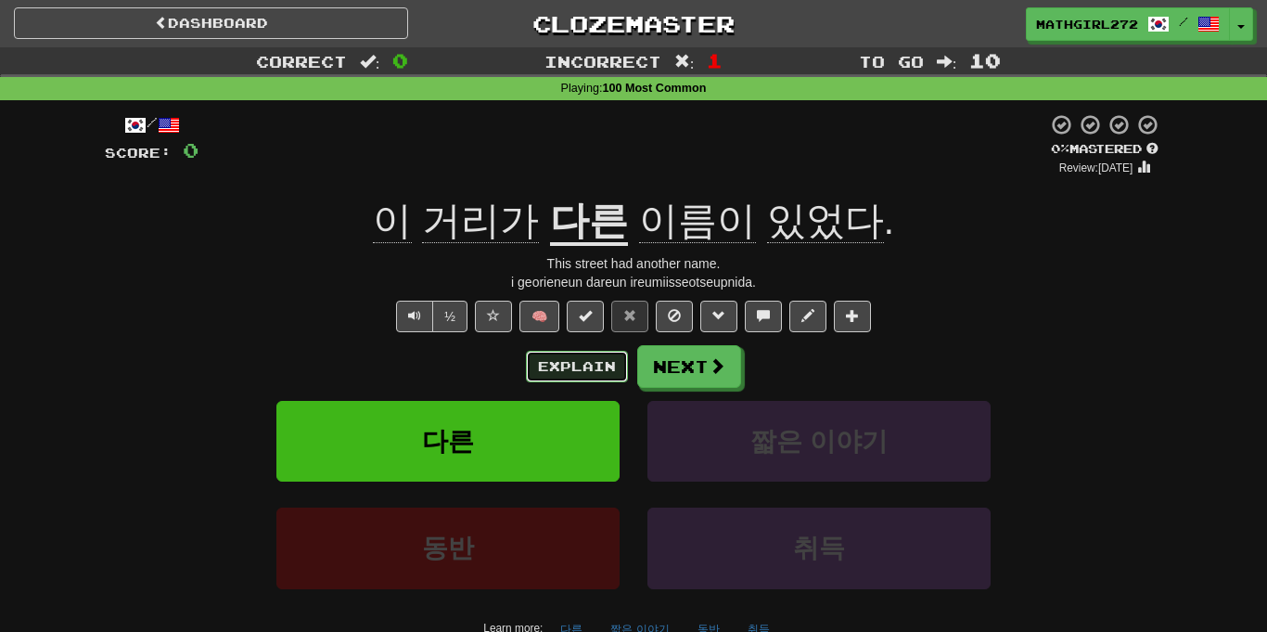
click at [558, 370] on button "Explain" at bounding box center [577, 367] width 102 height 32
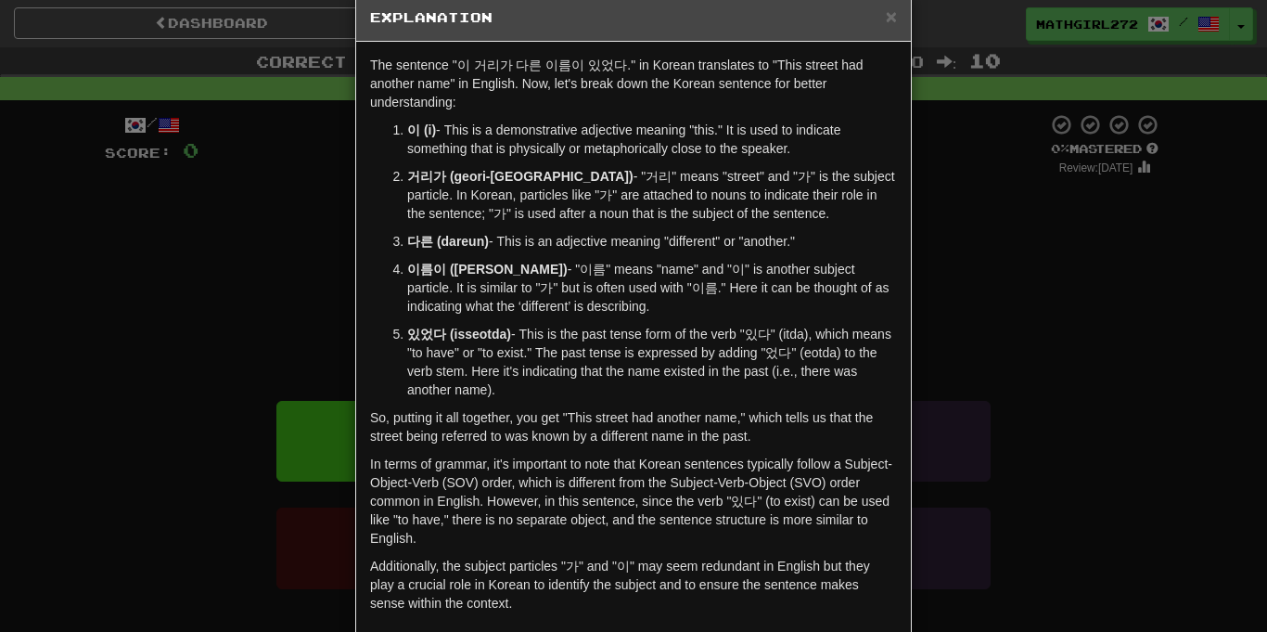
scroll to position [35, 0]
click at [890, 21] on span "×" at bounding box center [891, 15] width 11 height 21
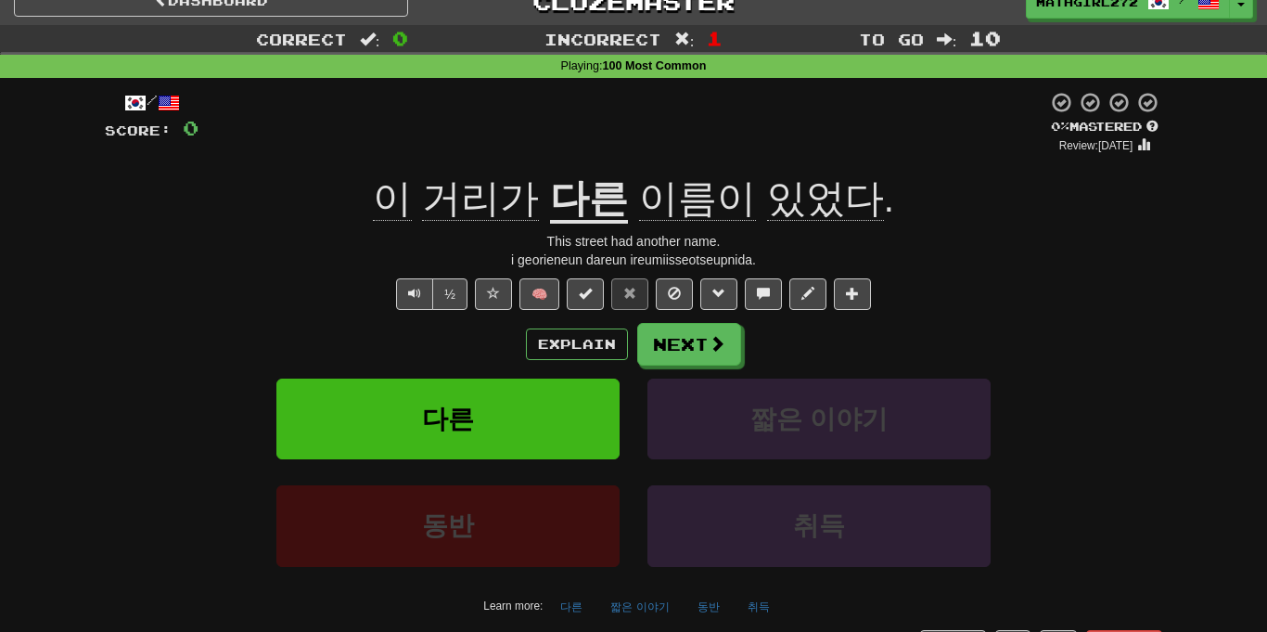
scroll to position [30, 0]
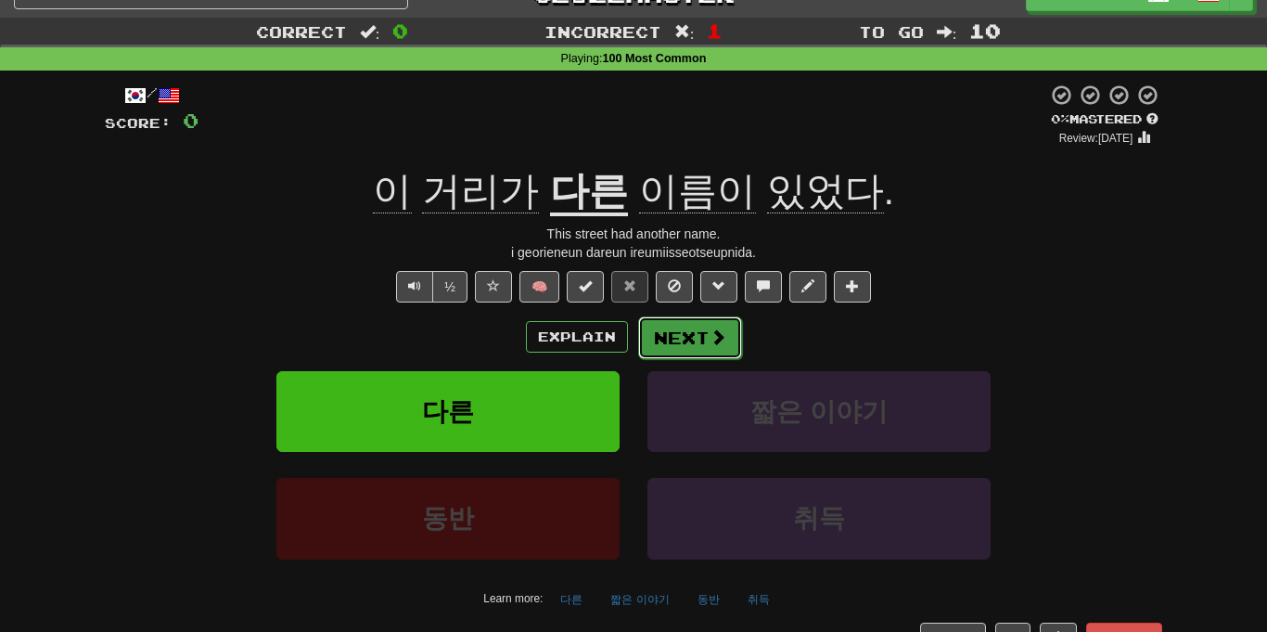
click at [674, 343] on button "Next" at bounding box center [690, 337] width 104 height 43
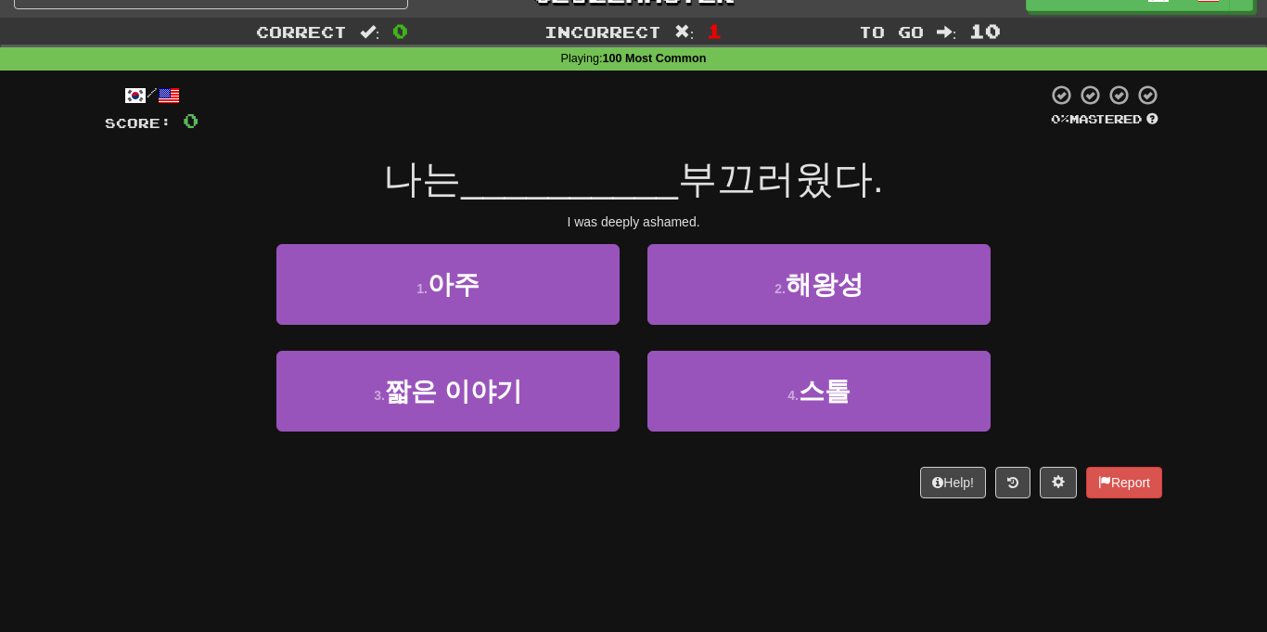
scroll to position [0, 0]
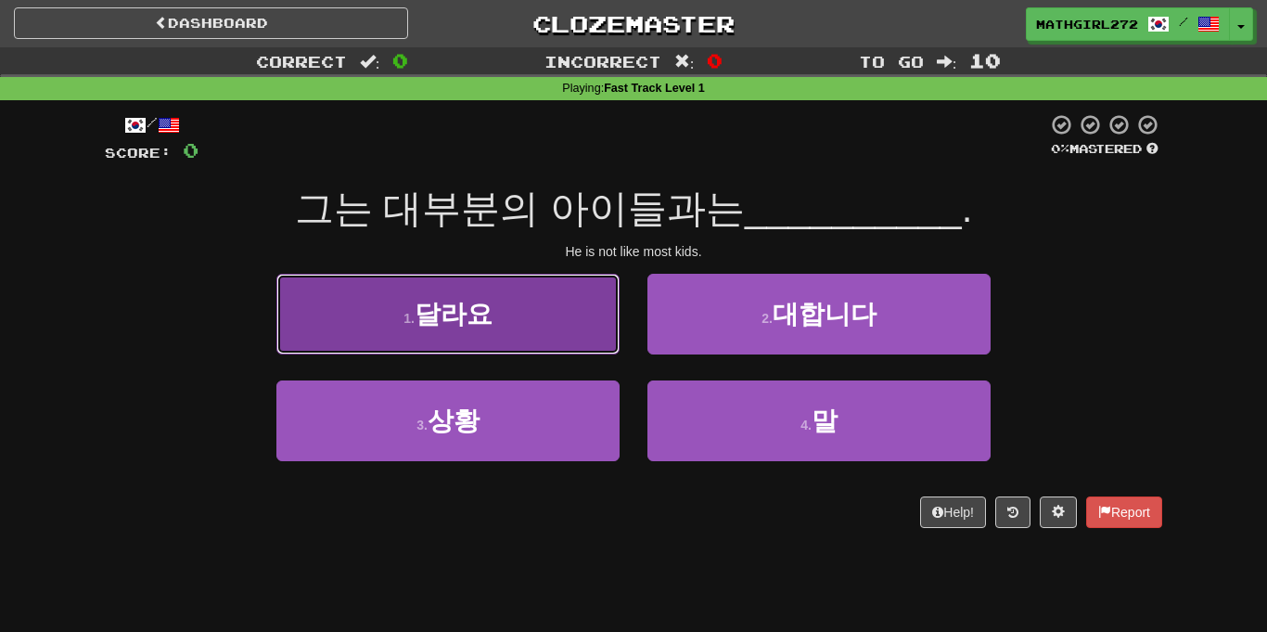
click at [551, 346] on button "1 . 달라요" at bounding box center [447, 314] width 343 height 81
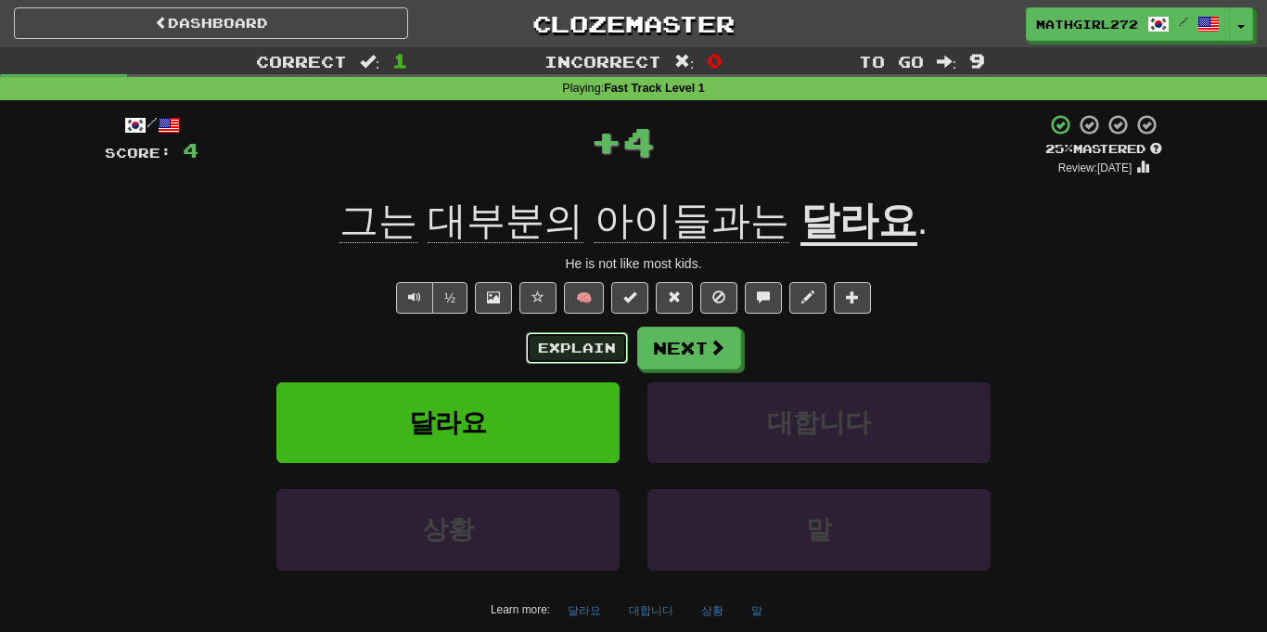
click at [583, 345] on button "Explain" at bounding box center [577, 348] width 102 height 32
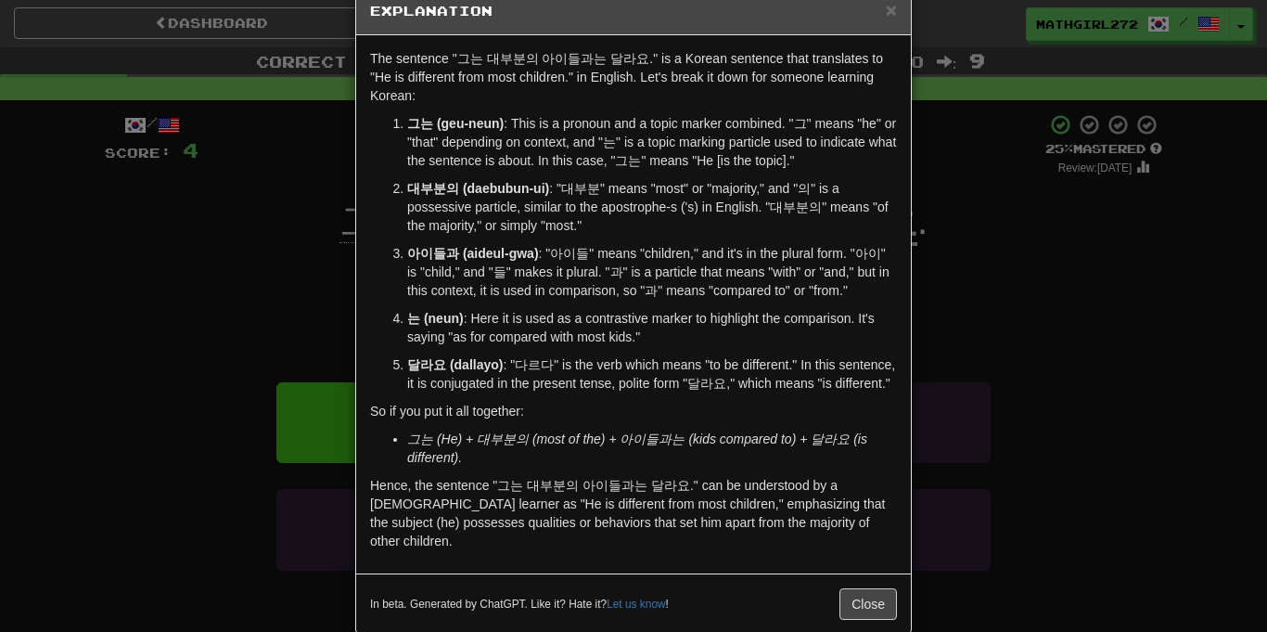
scroll to position [45, 0]
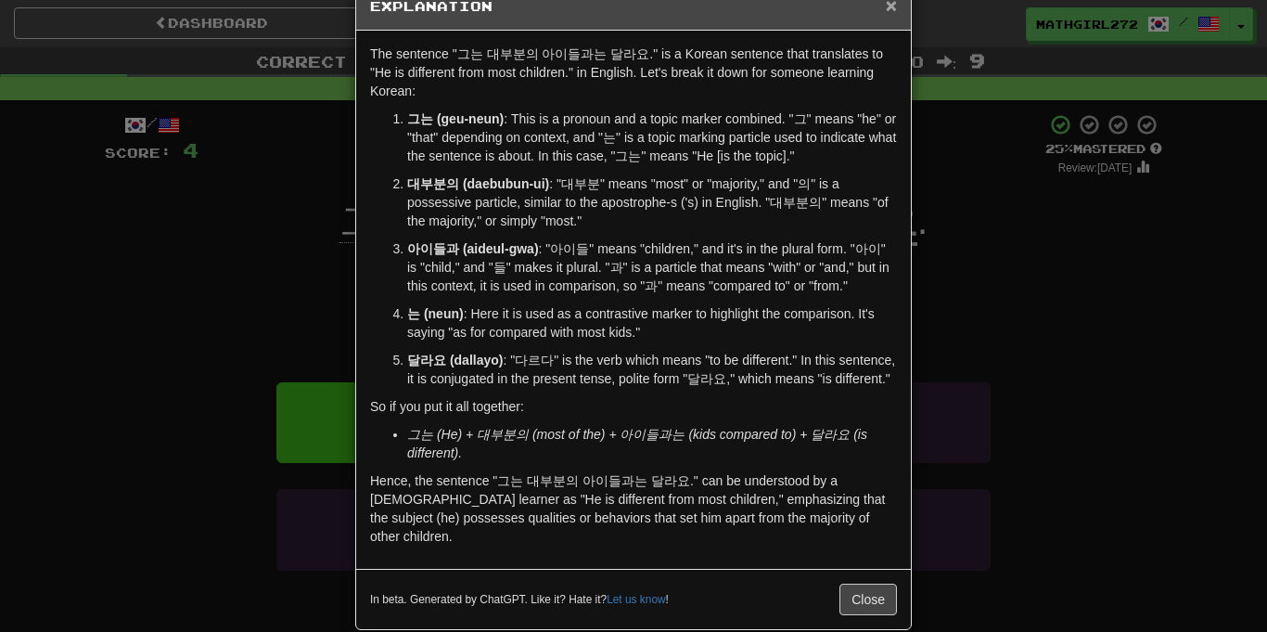
click at [891, 8] on span "×" at bounding box center [891, 4] width 11 height 21
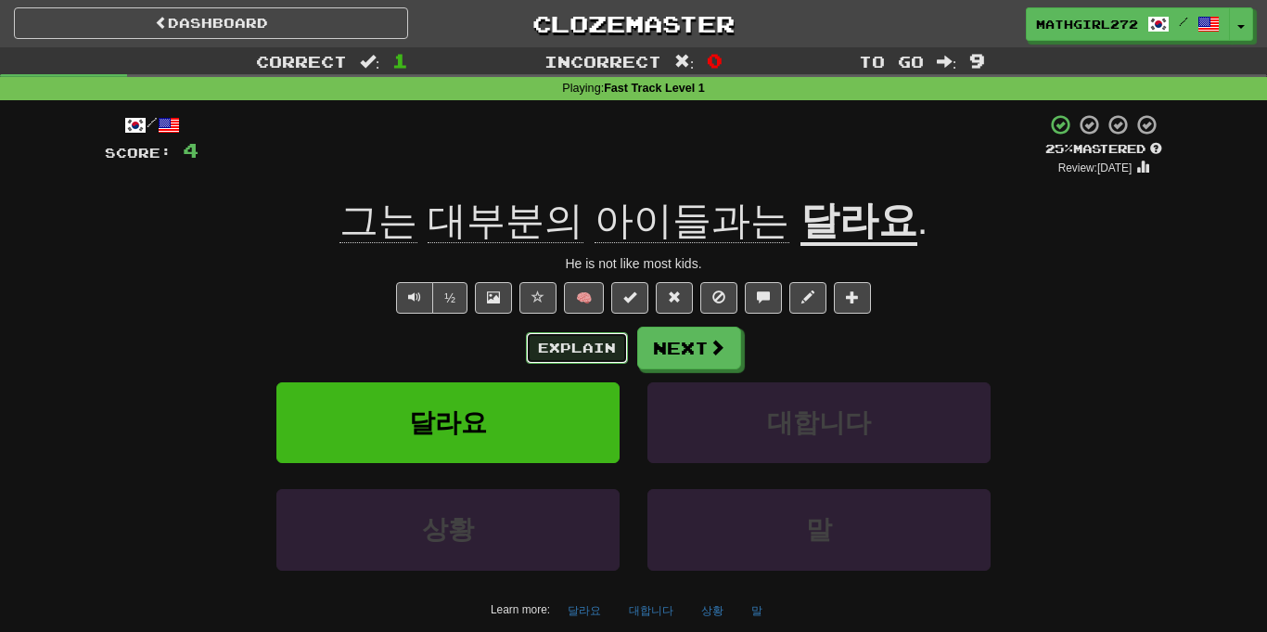
click at [585, 350] on button "Explain" at bounding box center [577, 348] width 102 height 32
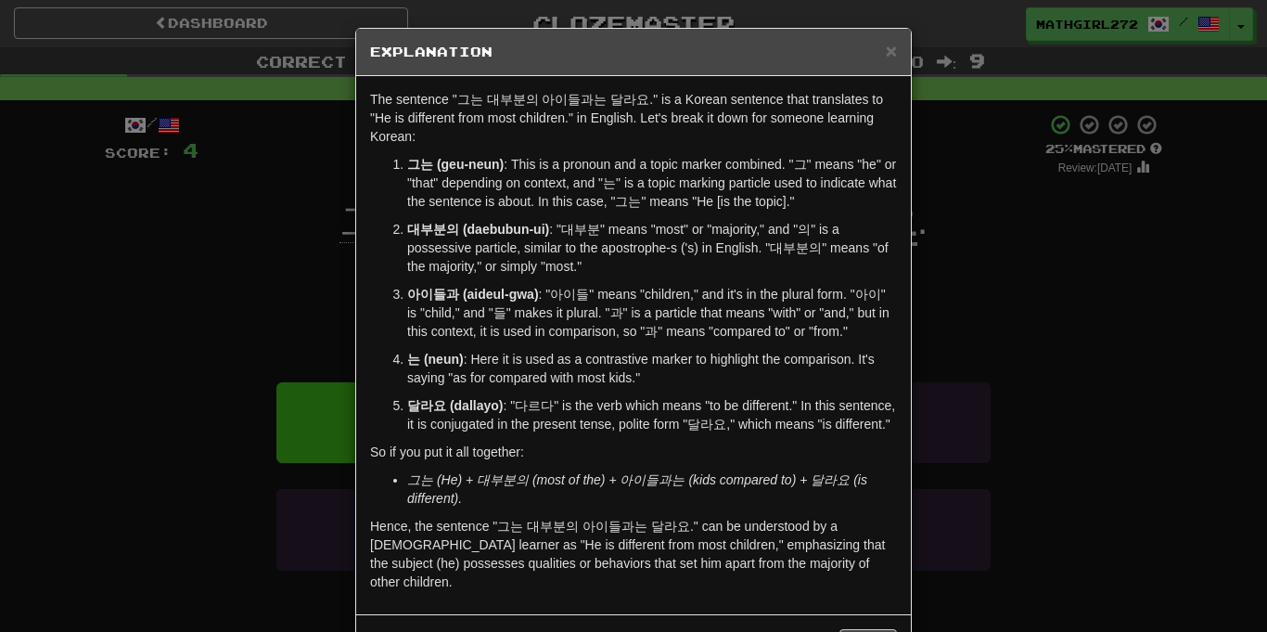
scroll to position [71, 0]
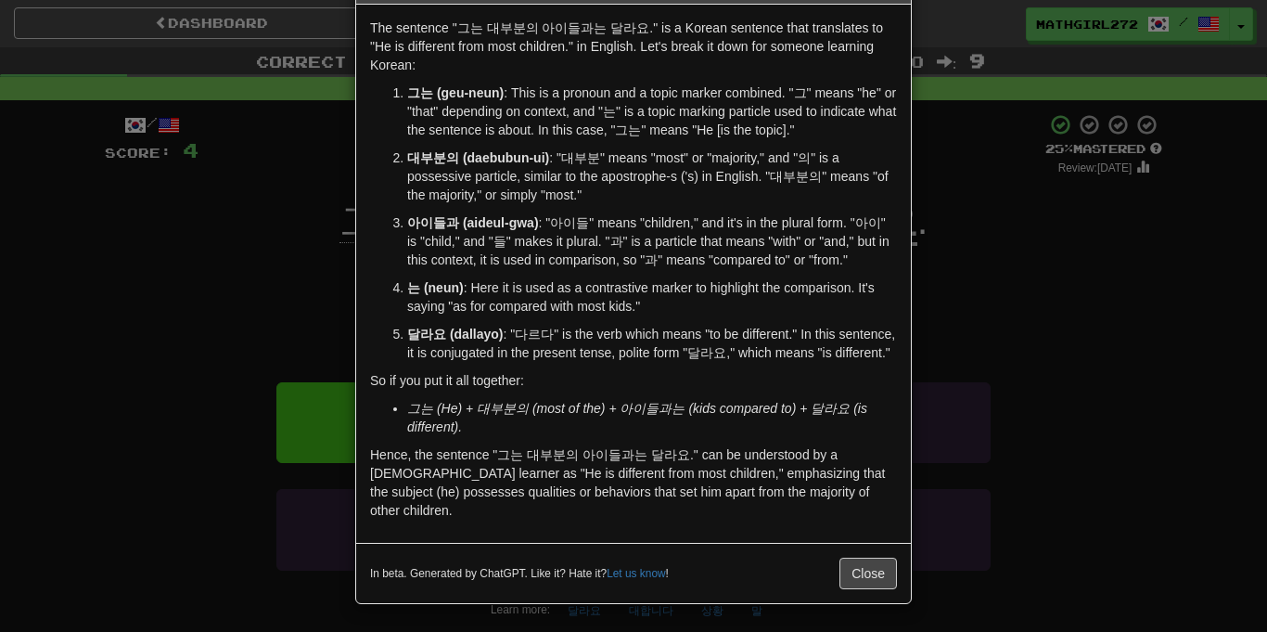
click at [989, 343] on div "× Explanation The sentence "그는 대부분의 아이들과는 달라요." is a Korean sentence that trans…" at bounding box center [633, 316] width 1267 height 632
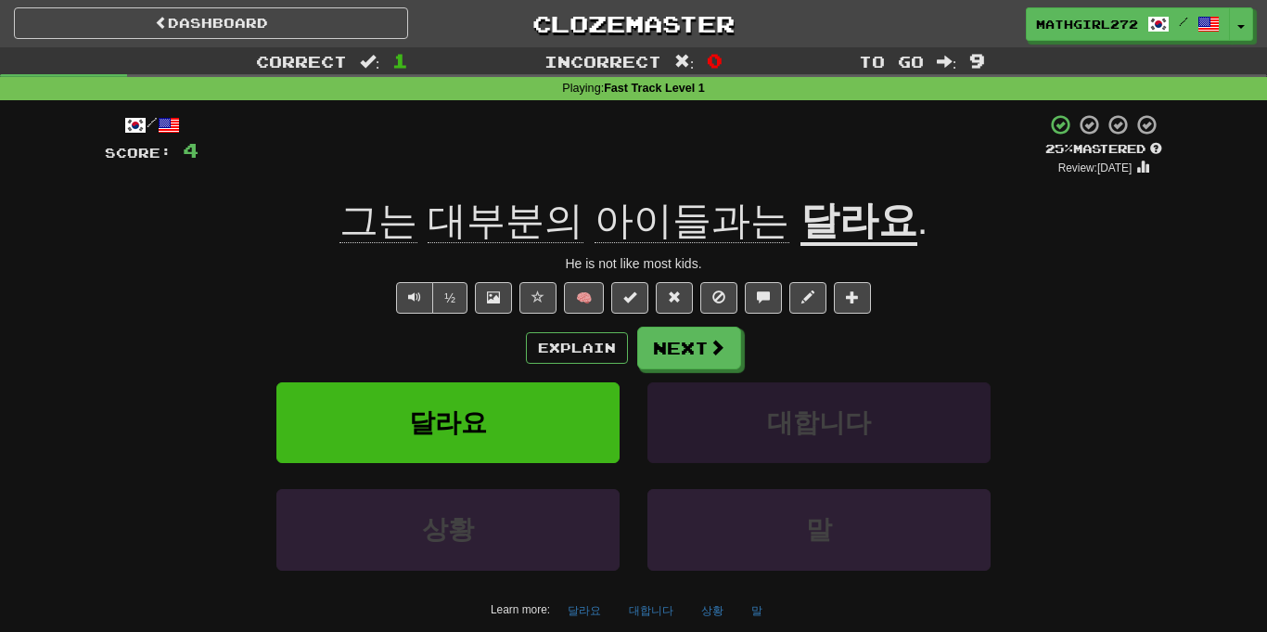
scroll to position [1, 0]
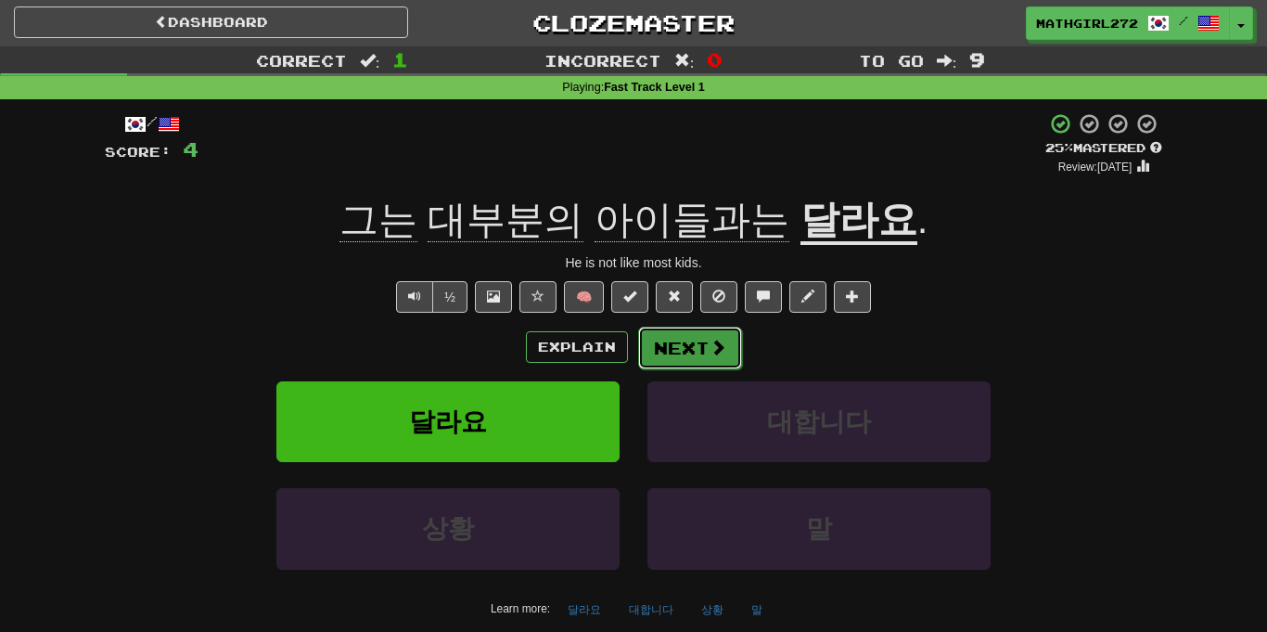
click at [658, 341] on button "Next" at bounding box center [690, 348] width 104 height 43
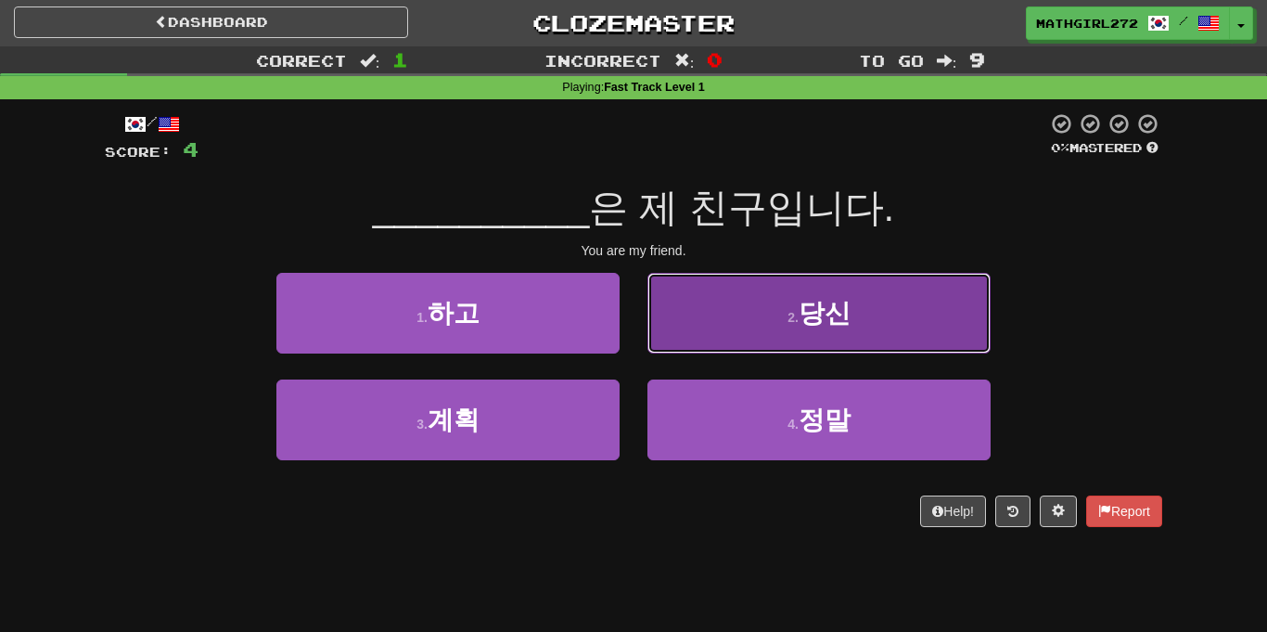
click at [711, 333] on button "2 . 당신" at bounding box center [818, 313] width 343 height 81
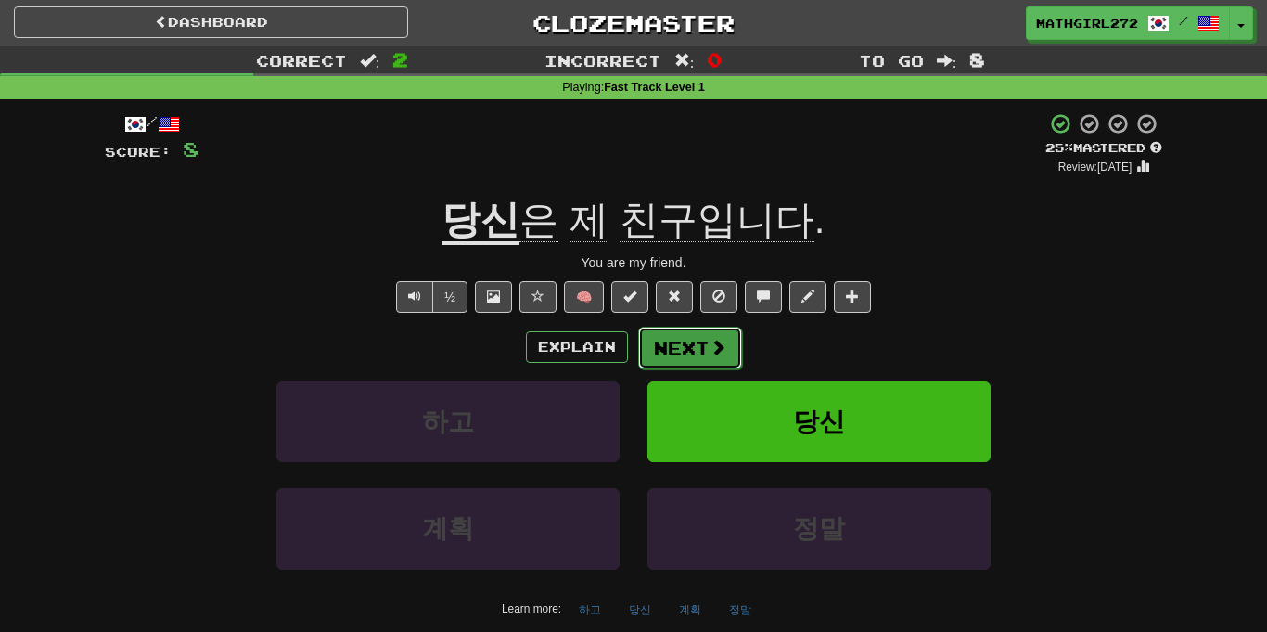
click at [670, 350] on button "Next" at bounding box center [690, 348] width 104 height 43
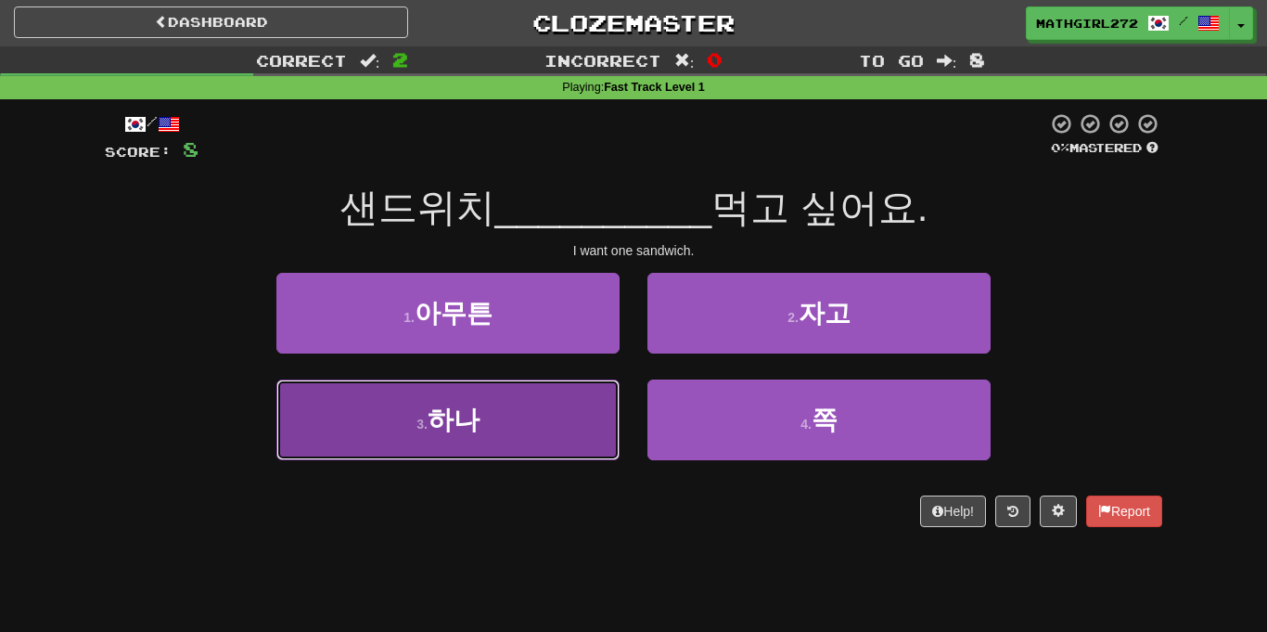
click at [510, 423] on button "3 . 하나" at bounding box center [447, 419] width 343 height 81
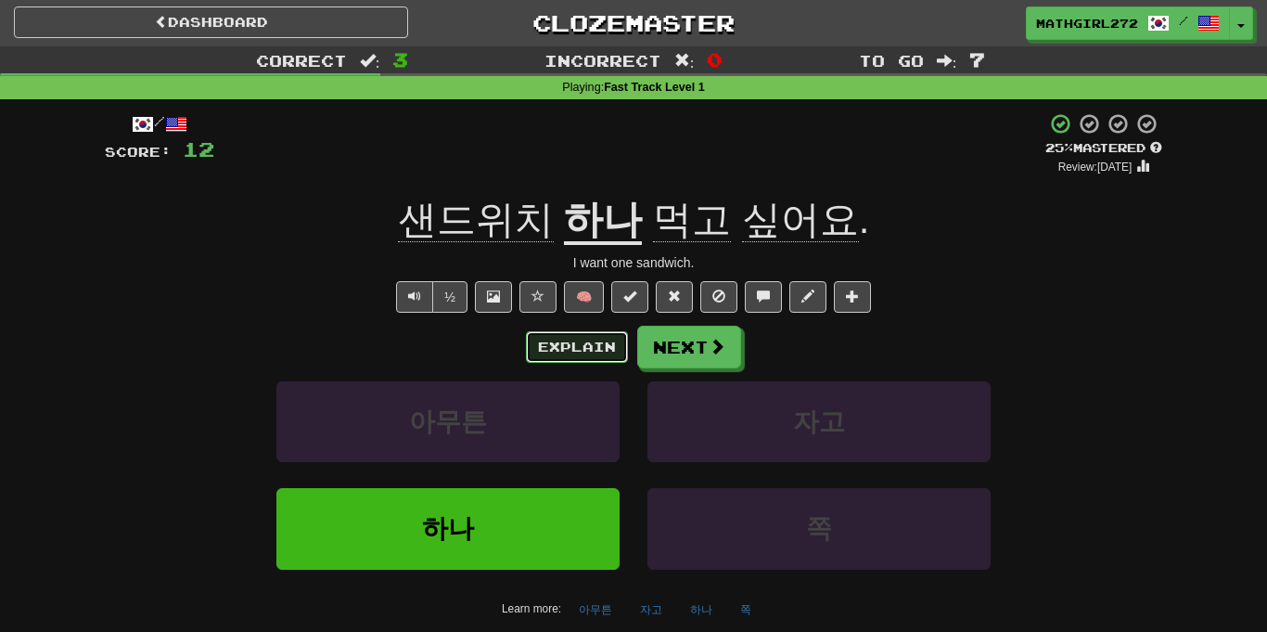
click at [552, 355] on button "Explain" at bounding box center [577, 347] width 102 height 32
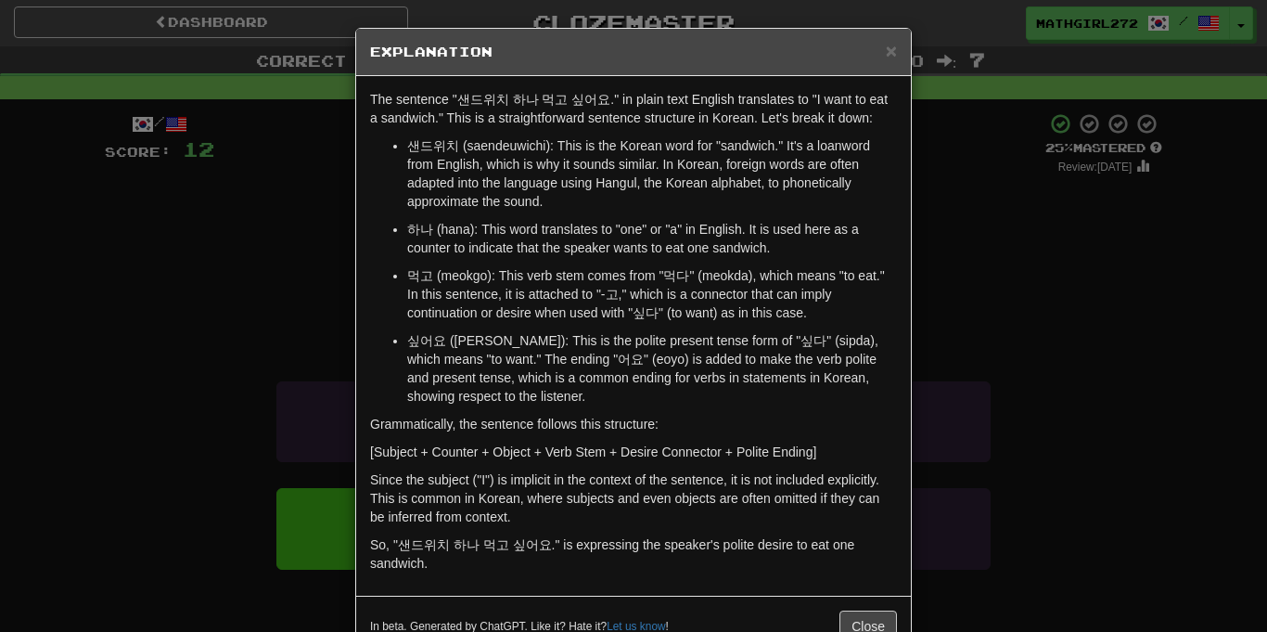
click at [897, 52] on div "× Explanation" at bounding box center [633, 52] width 555 height 47
click at [891, 49] on span "×" at bounding box center [891, 50] width 11 height 21
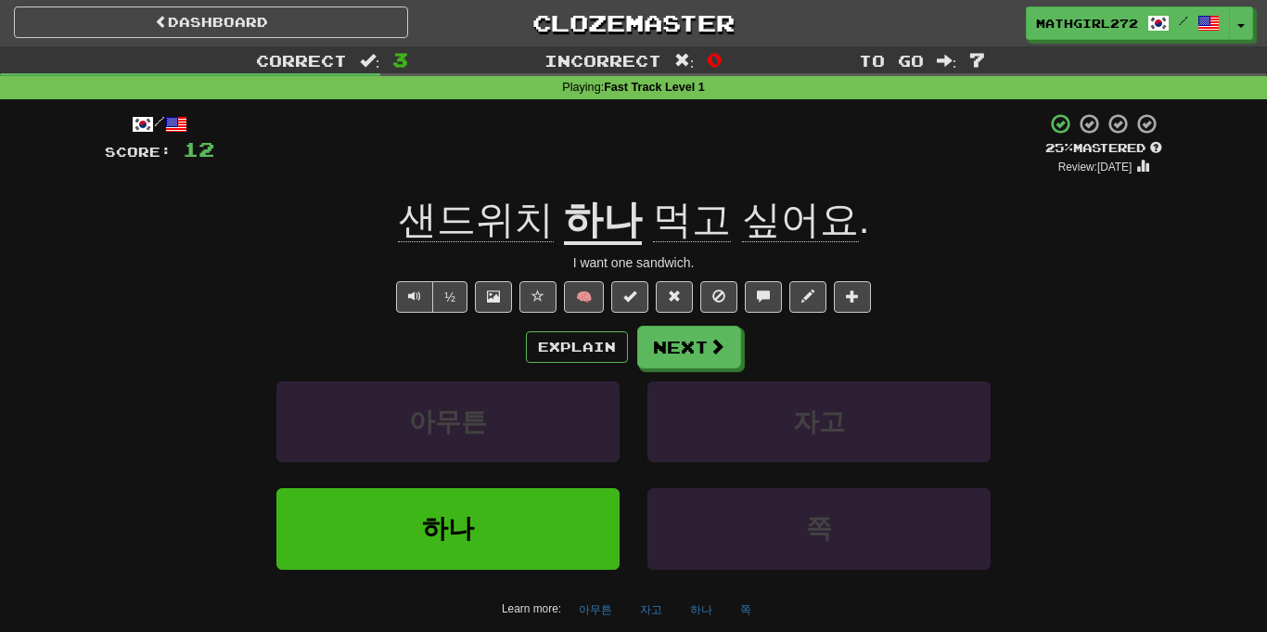
click at [668, 200] on span "먹고" at bounding box center [692, 220] width 78 height 45
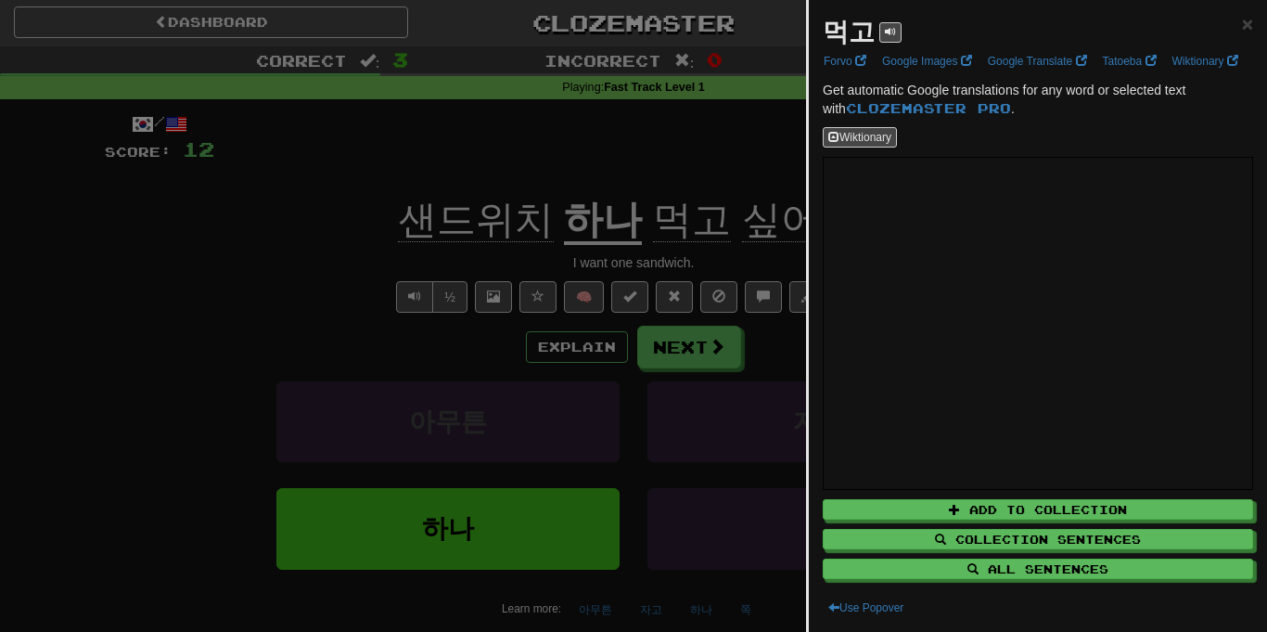
click at [699, 160] on div at bounding box center [633, 316] width 1267 height 632
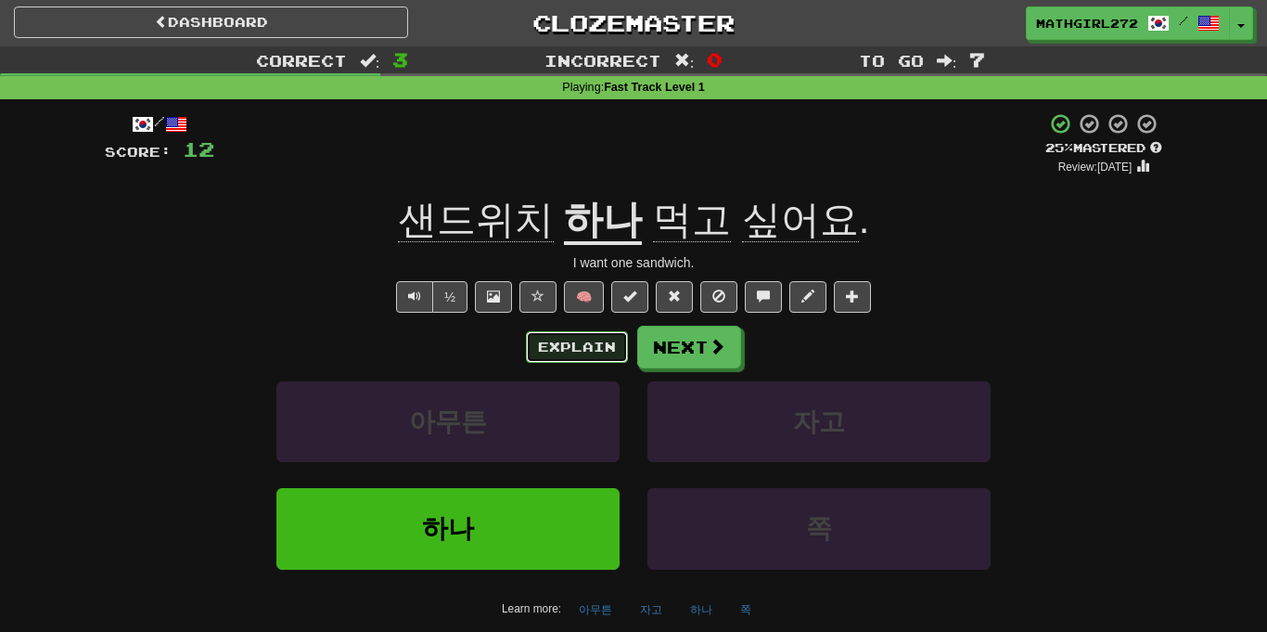
click at [590, 350] on button "Explain" at bounding box center [577, 347] width 102 height 32
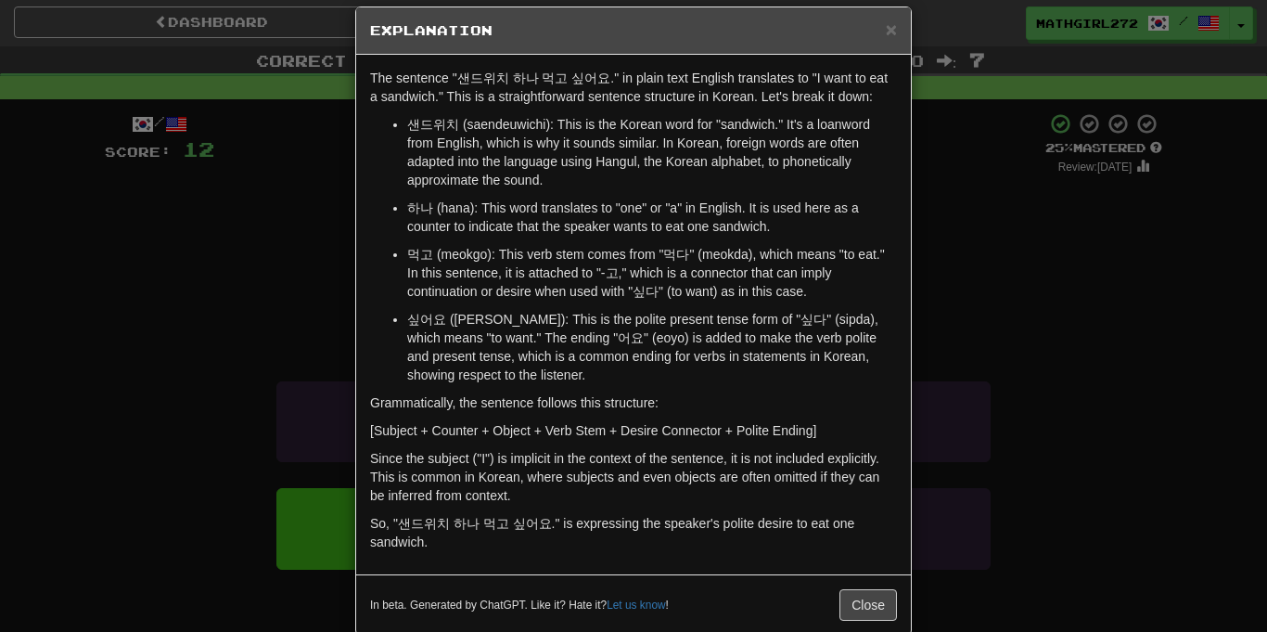
scroll to position [0, 0]
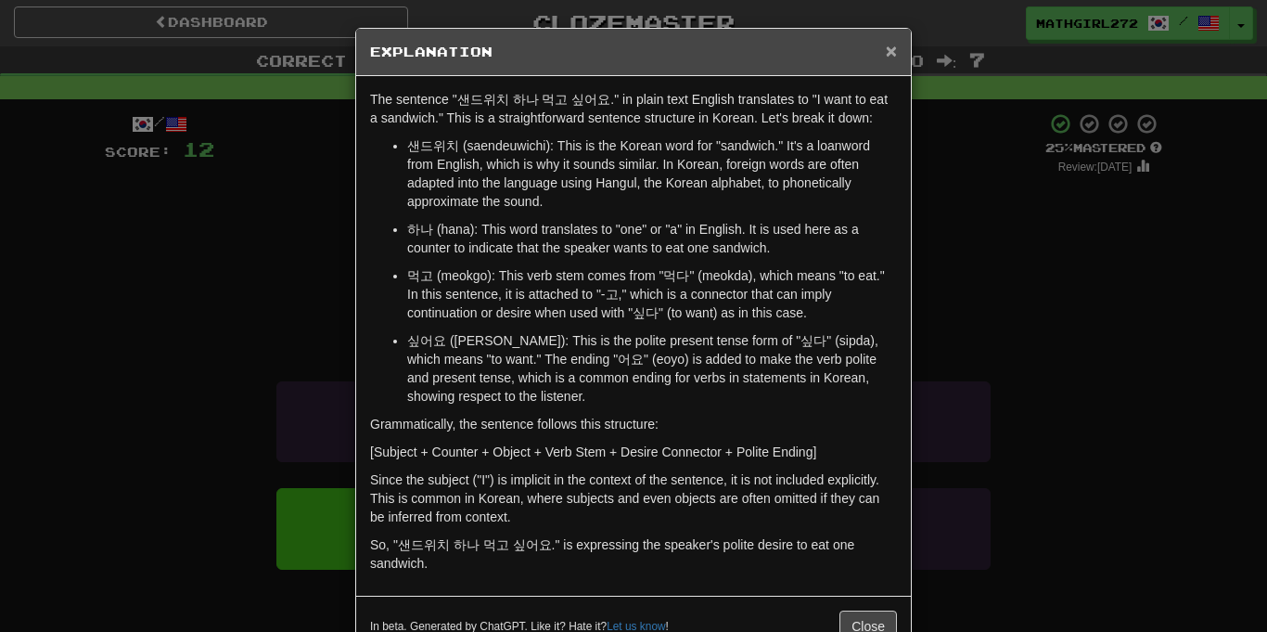
click at [891, 59] on span "×" at bounding box center [891, 50] width 11 height 21
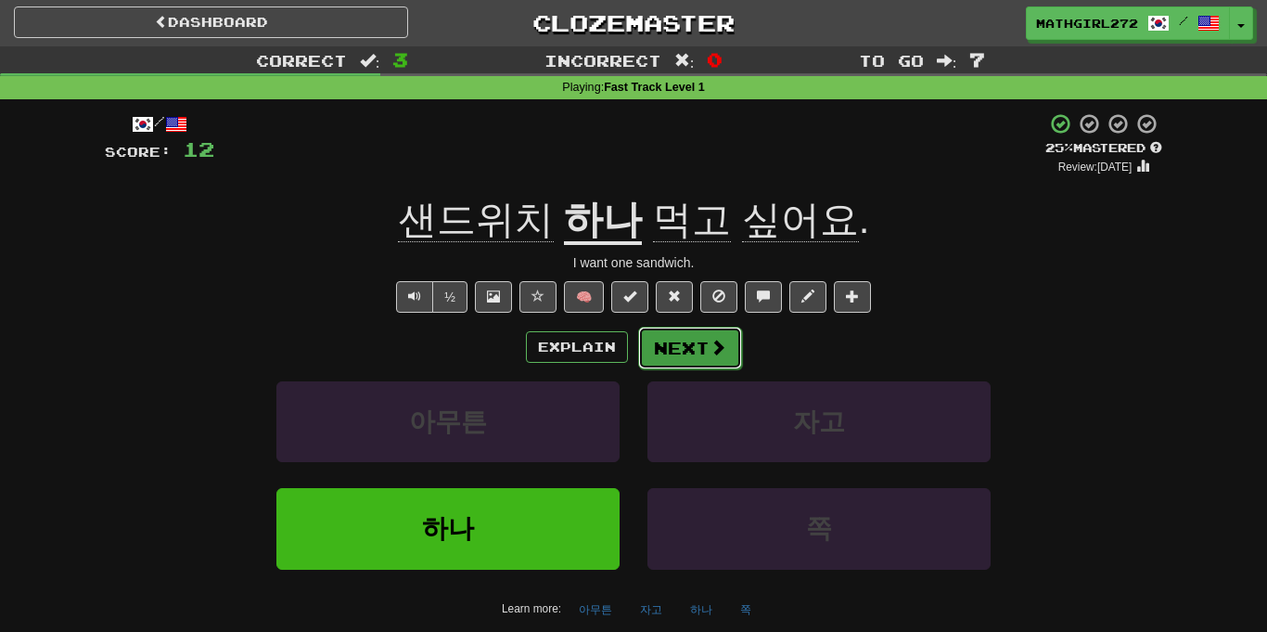
click at [704, 360] on button "Next" at bounding box center [690, 348] width 104 height 43
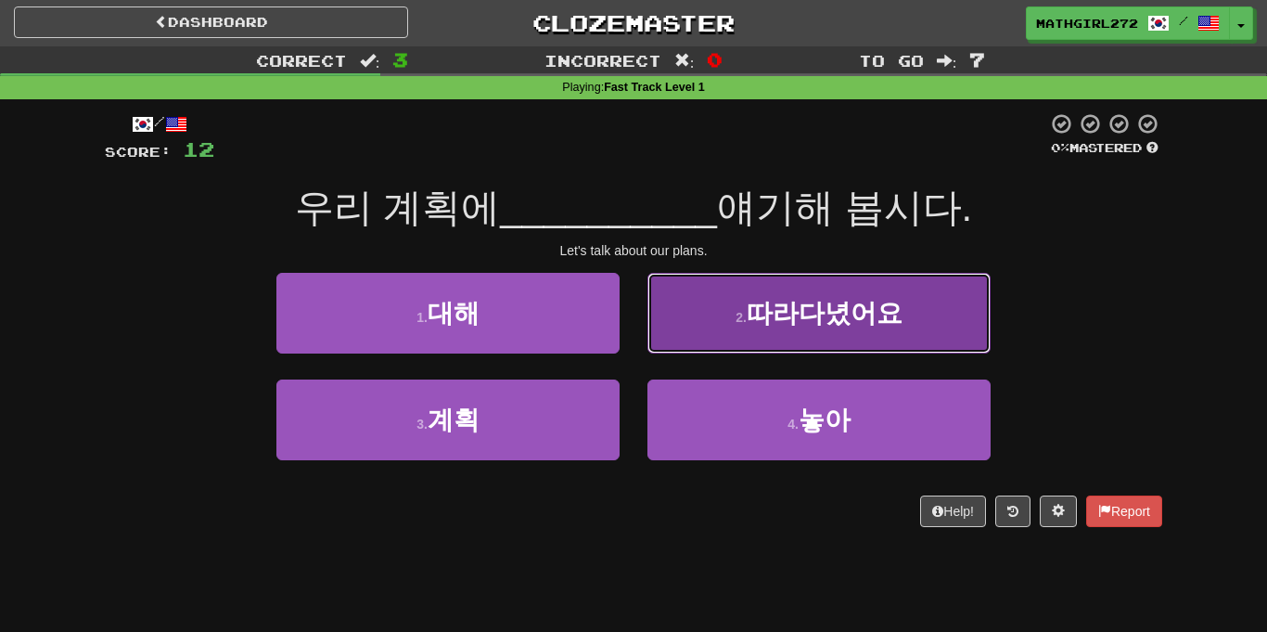
click at [670, 351] on button "2 . 따라다녔어요" at bounding box center [818, 313] width 343 height 81
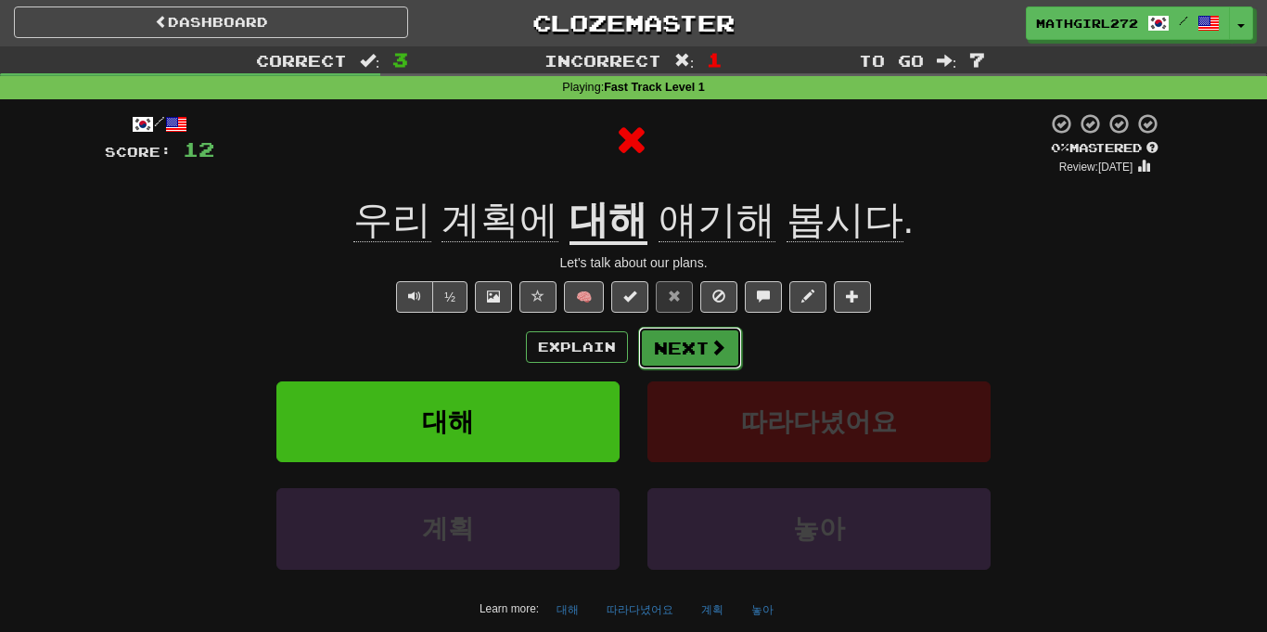
click at [645, 335] on button "Next" at bounding box center [690, 348] width 104 height 43
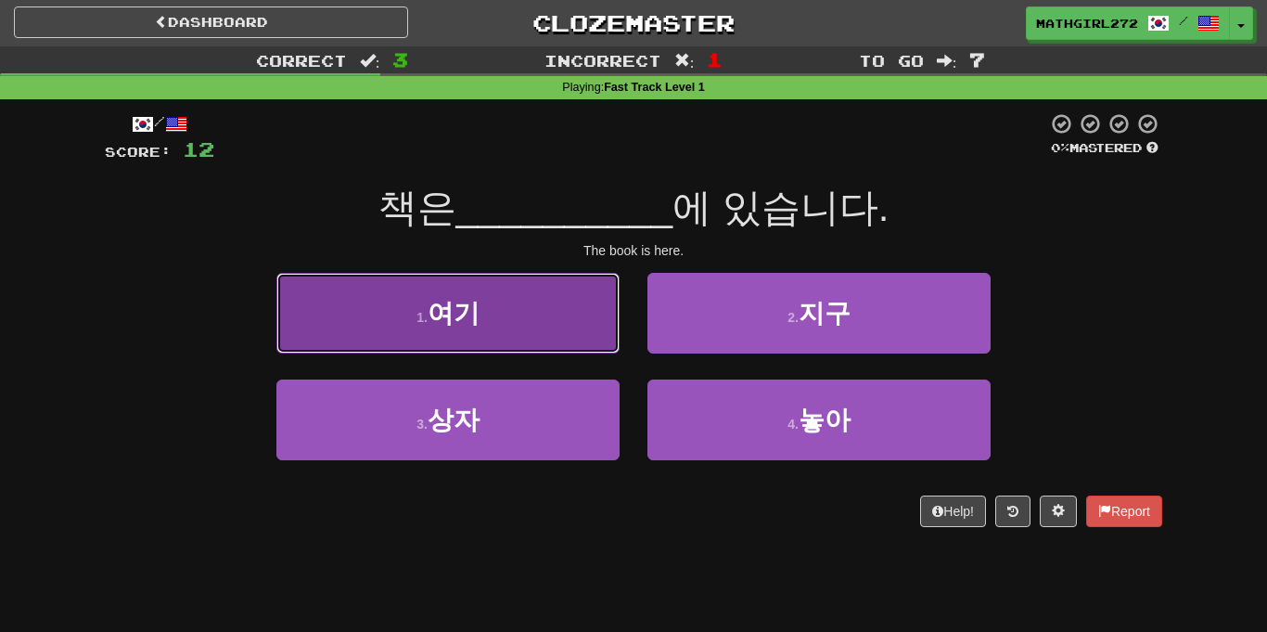
click at [422, 300] on button "1 . 여기" at bounding box center [447, 313] width 343 height 81
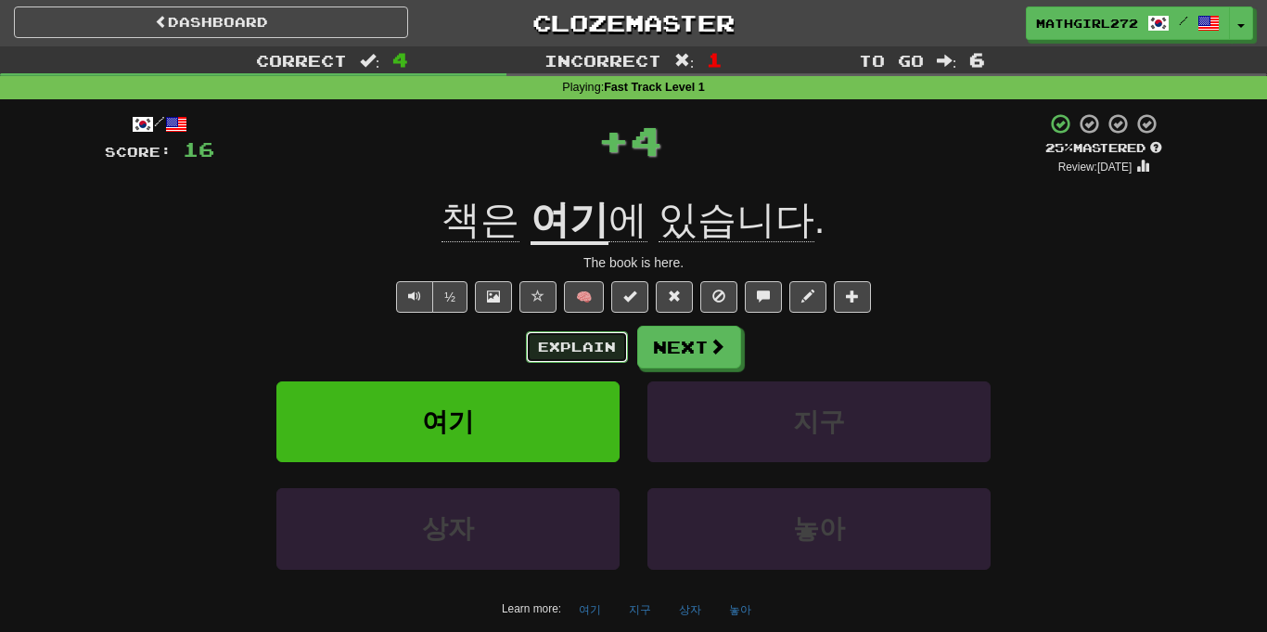
click at [557, 348] on button "Explain" at bounding box center [577, 347] width 102 height 32
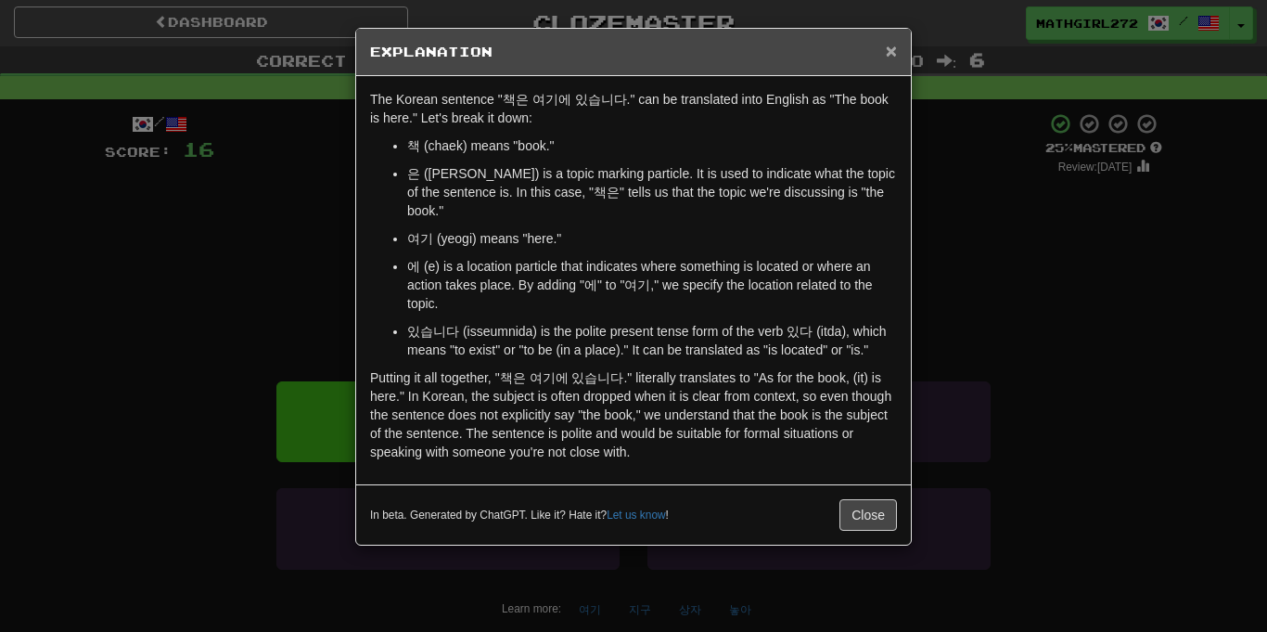
click at [894, 56] on span "×" at bounding box center [891, 50] width 11 height 21
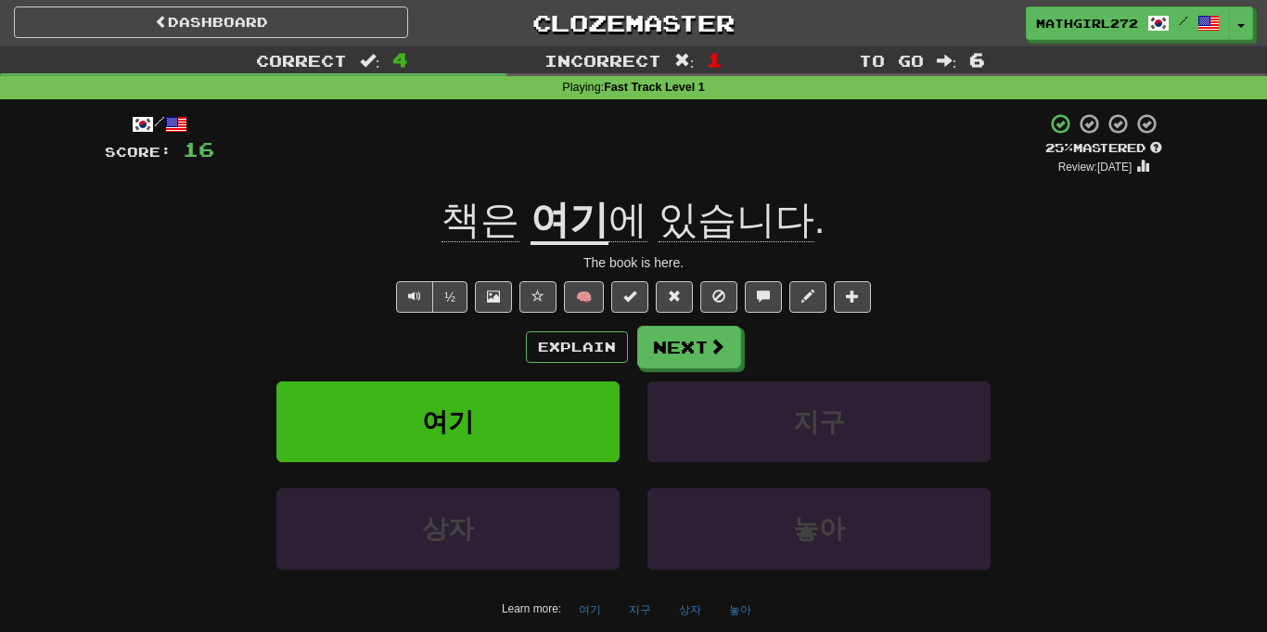
click at [894, 56] on span "To go" at bounding box center [891, 60] width 65 height 19
click at [673, 340] on button "Next" at bounding box center [690, 348] width 104 height 43
